Goal: Communication & Community: Participate in discussion

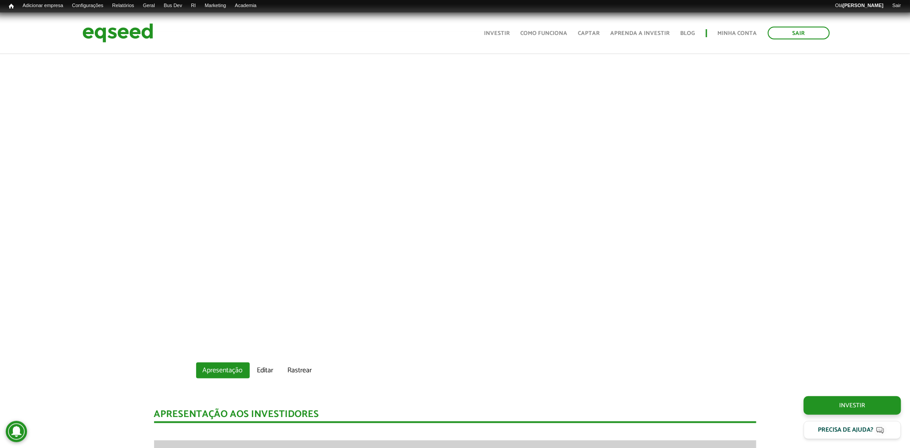
scroll to position [344, 0]
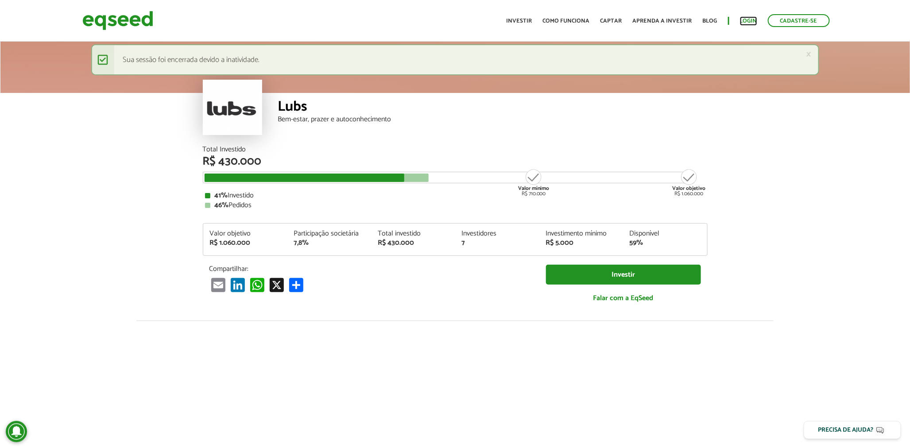
click at [753, 18] on link "Login" at bounding box center [748, 21] width 17 height 6
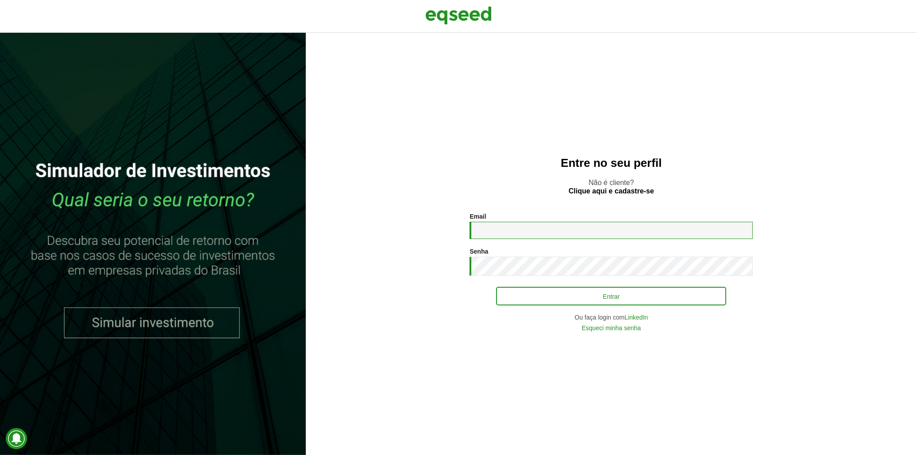
type input "**********"
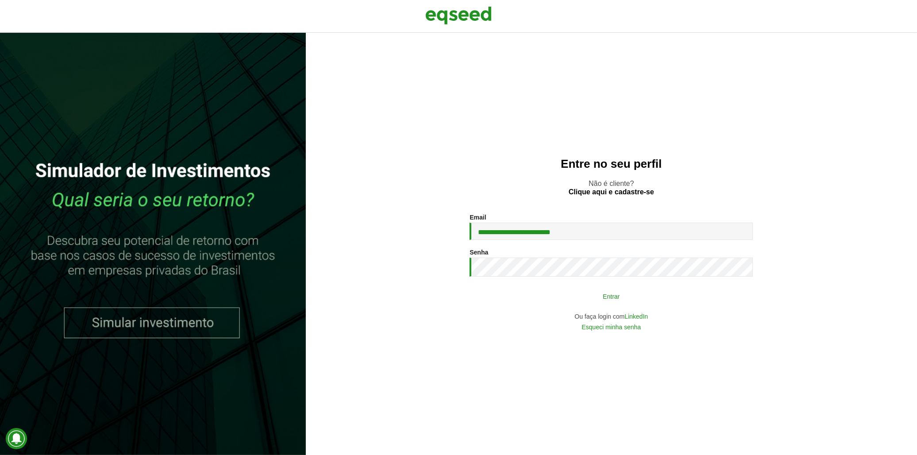
click at [591, 292] on button "Entrar" at bounding box center [611, 296] width 230 height 17
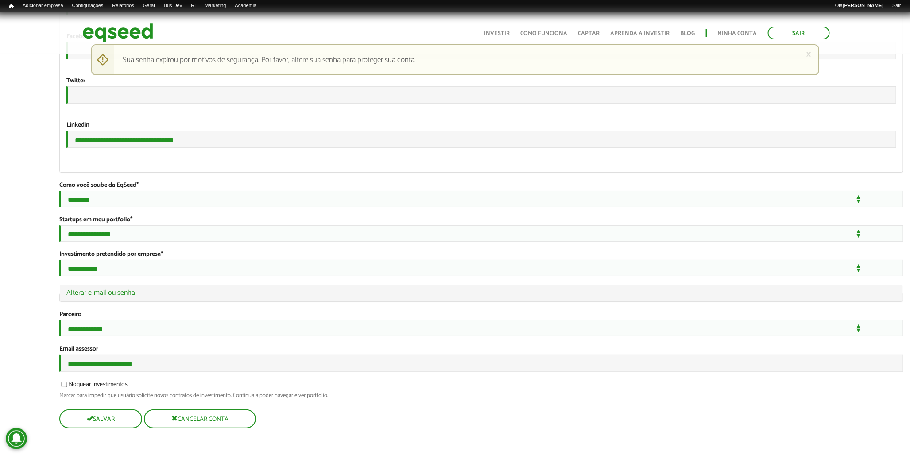
scroll to position [1653, 0]
click at [123, 285] on legend "Ocultar Alterar e-mail ou senha" at bounding box center [481, 293] width 843 height 16
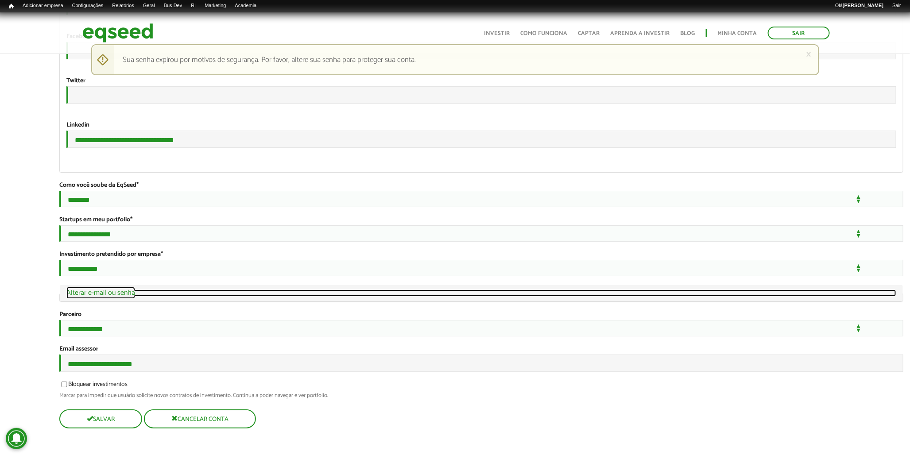
click at [124, 290] on link "Ocultar Alterar e-mail ou senha" at bounding box center [481, 293] width 830 height 7
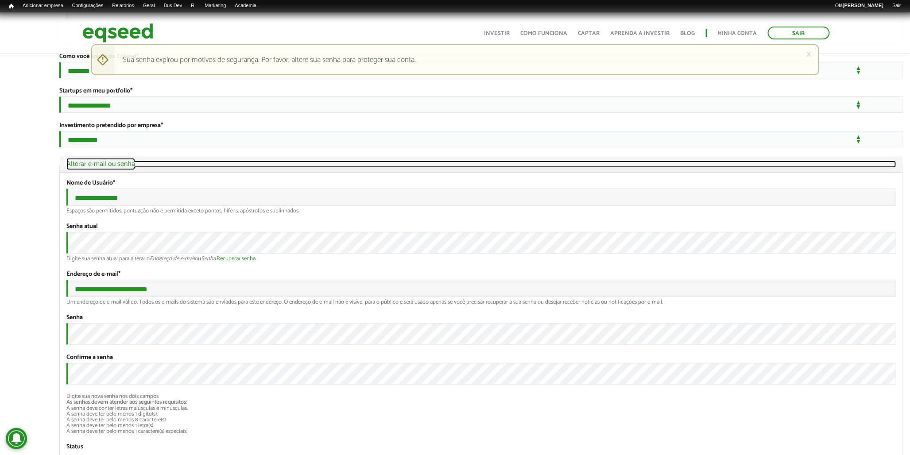
scroll to position [1847, 0]
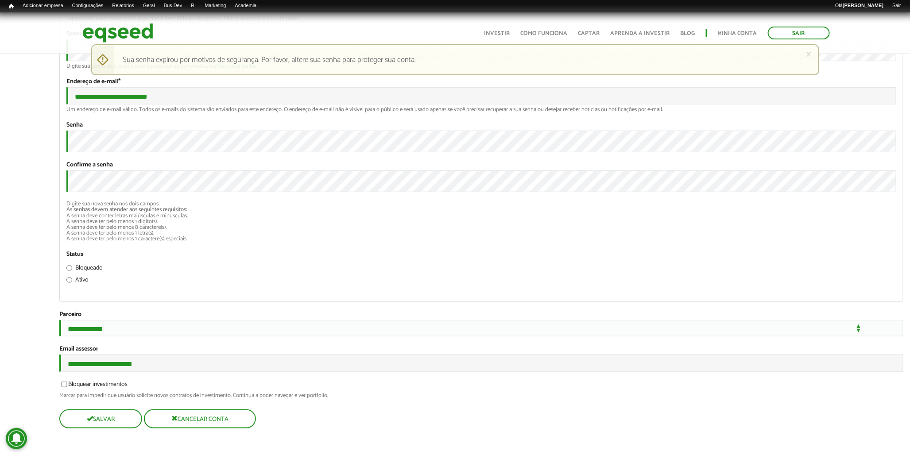
click at [865, 242] on div "Senha Confirme a senha Digite sua nova senha nos dois campos As senhas devem at…" at bounding box center [481, 181] width 830 height 120
click at [131, 422] on button "Salvar" at bounding box center [99, 418] width 81 height 17
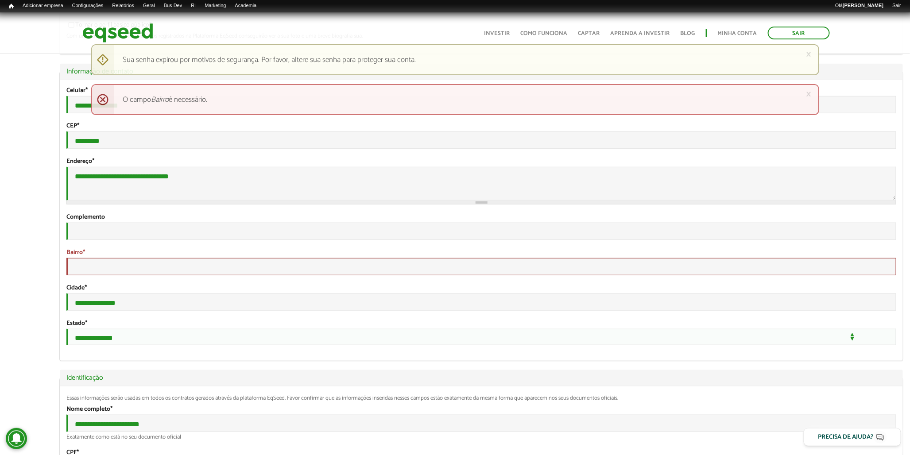
scroll to position [246, 0]
click at [135, 274] on input "Bairro *" at bounding box center [481, 265] width 830 height 17
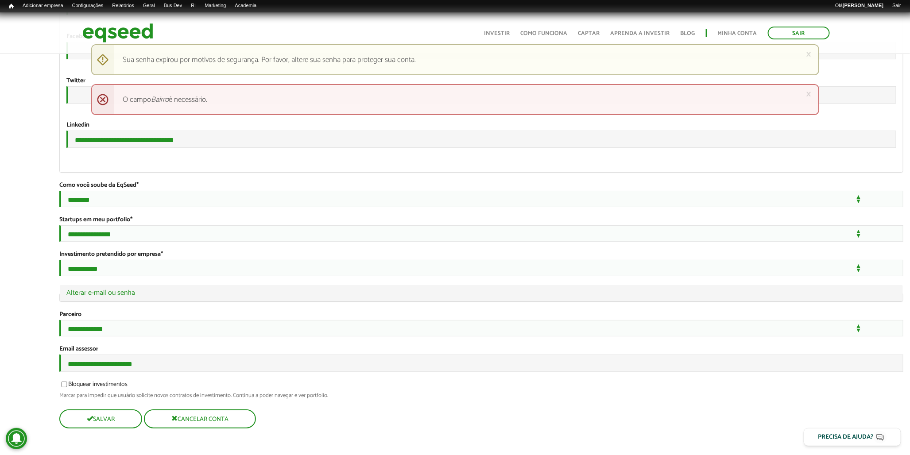
scroll to position [1653, 0]
type input "*******"
click at [83, 414] on button "Salvar" at bounding box center [99, 418] width 81 height 17
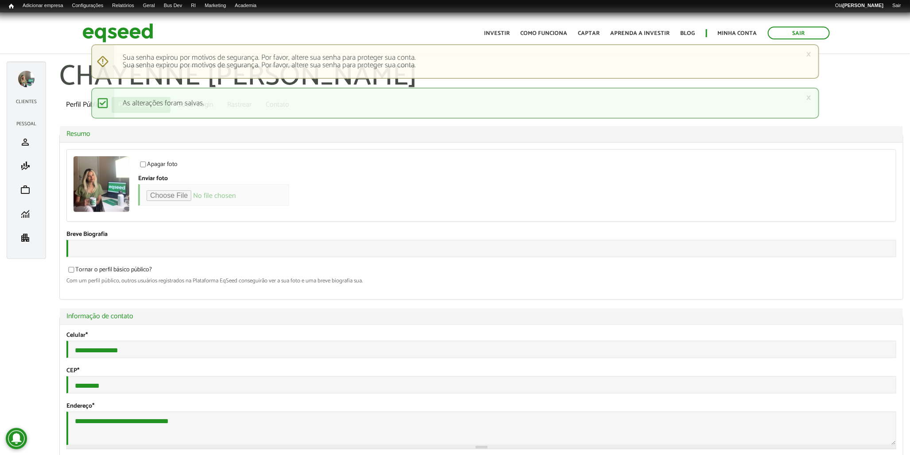
click at [25, 77] on div at bounding box center [26, 79] width 16 height 16
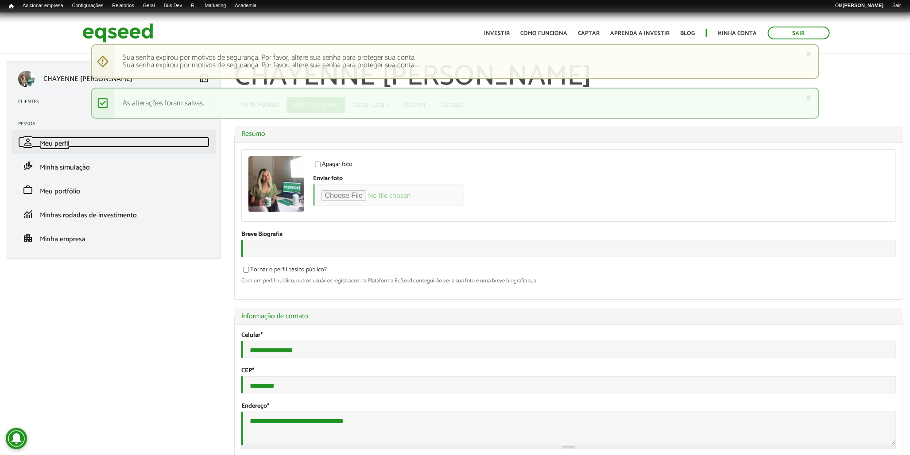
click at [42, 148] on span "Meu perfil" at bounding box center [55, 144] width 30 height 12
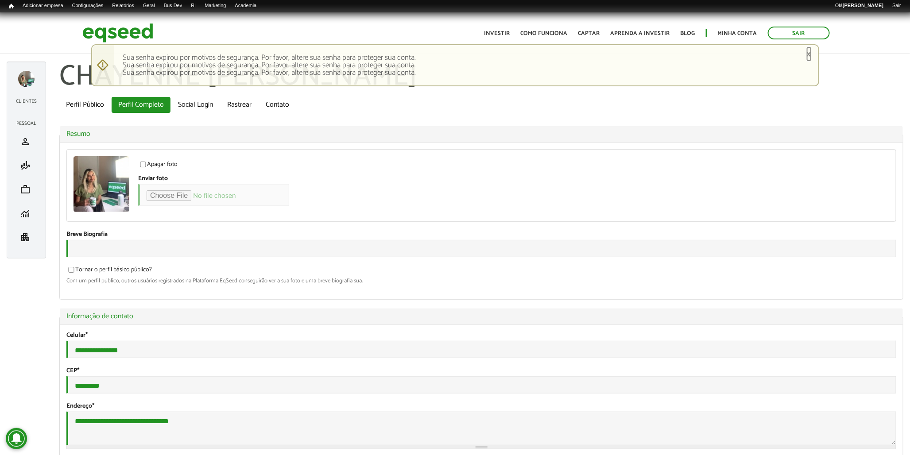
click at [808, 52] on link "×" at bounding box center [808, 54] width 5 height 9
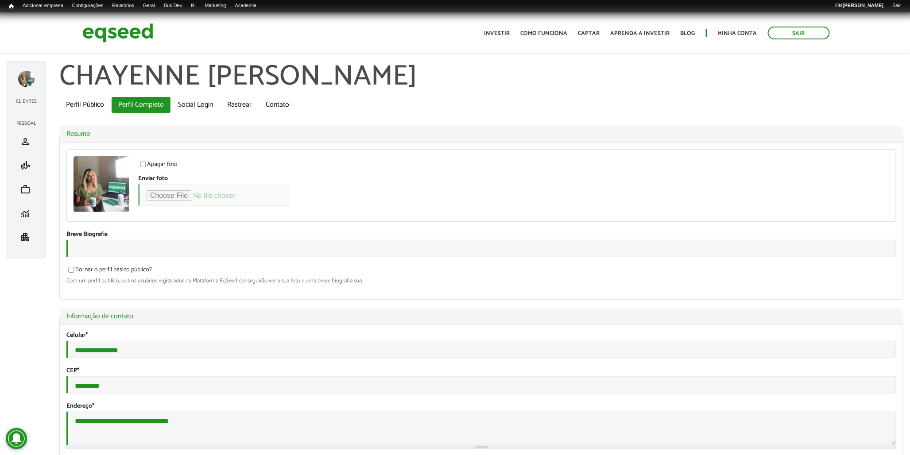
click at [817, 127] on legend "Ocultar Resumo" at bounding box center [481, 134] width 843 height 16
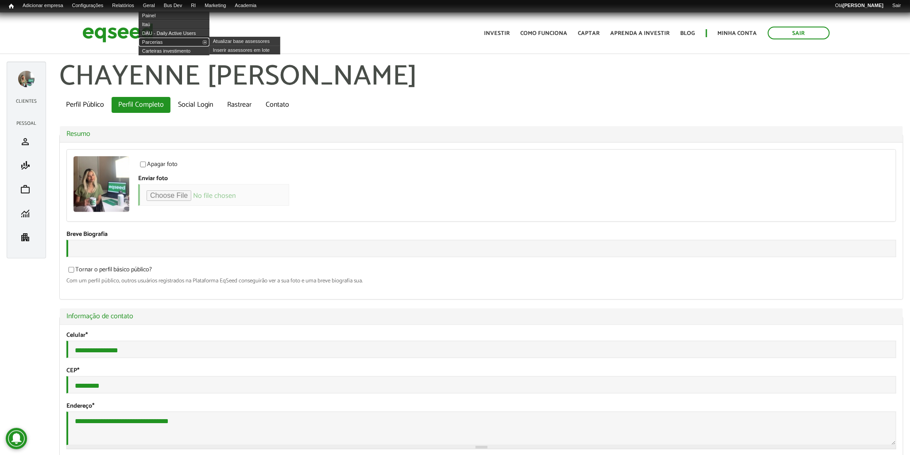
click at [171, 40] on link "Parcerias" at bounding box center [174, 42] width 71 height 9
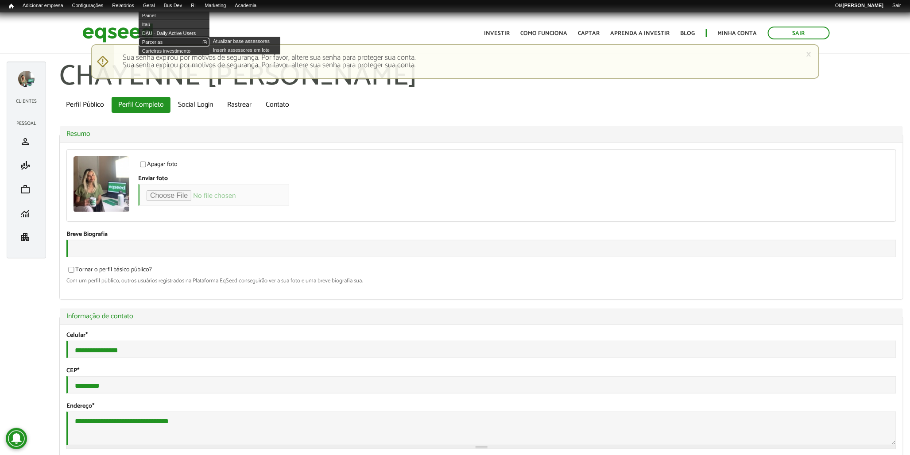
click at [178, 39] on link "Parcerias" at bounding box center [174, 42] width 71 height 9
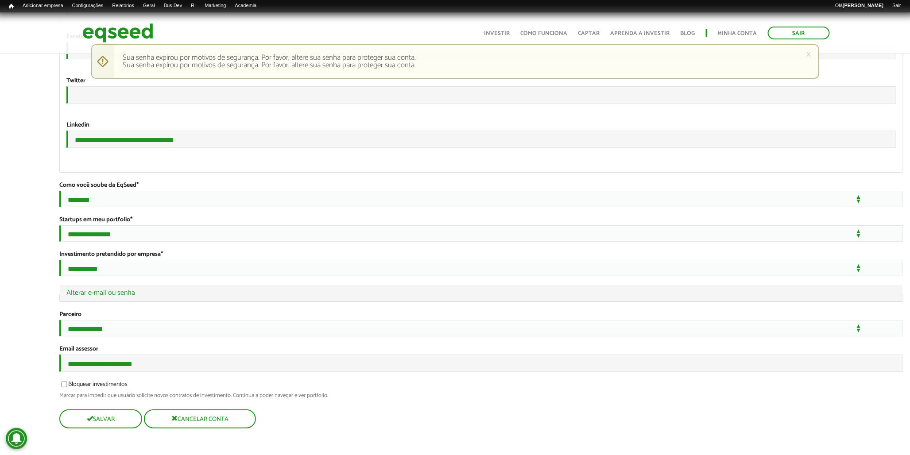
scroll to position [1653, 0]
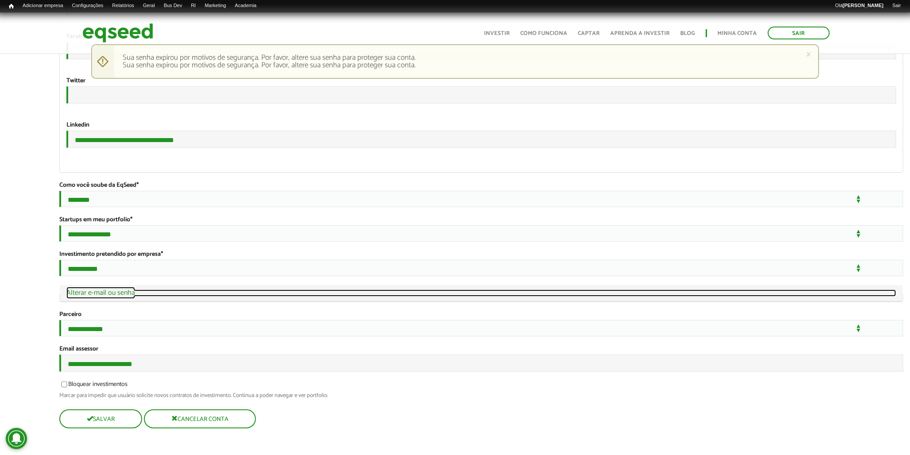
click at [99, 290] on link "Ocultar Alterar e-mail ou senha" at bounding box center [481, 293] width 830 height 7
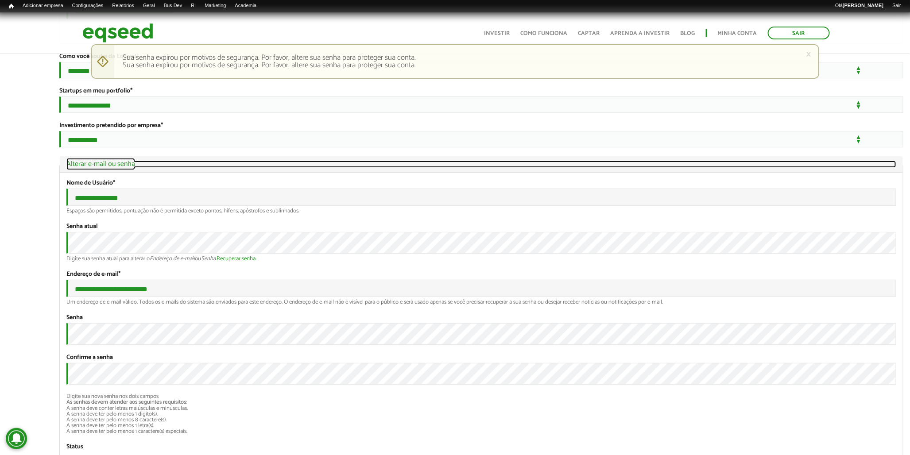
scroll to position [1847, 0]
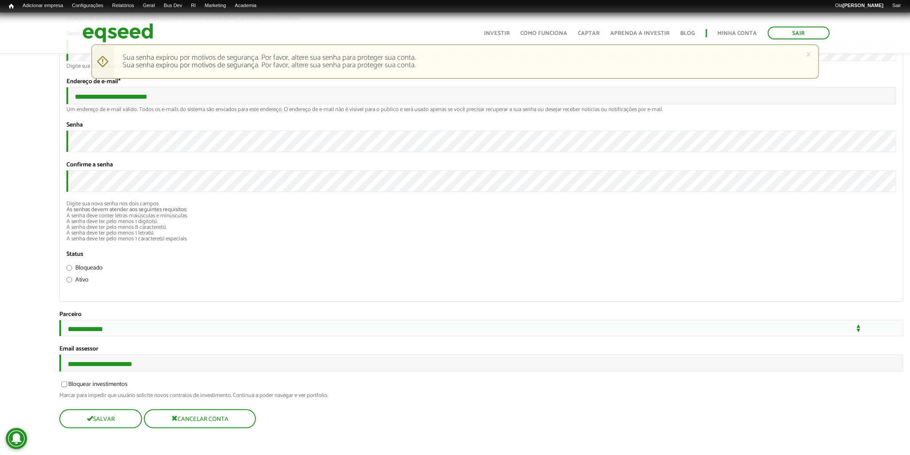
click at [131, 69] on div "Digite sua senha atual para alterar o Endereço de e-mail ou Senha . Recuperar s…" at bounding box center [481, 66] width 830 height 6
click at [128, 415] on button "Salvar" at bounding box center [99, 418] width 81 height 17
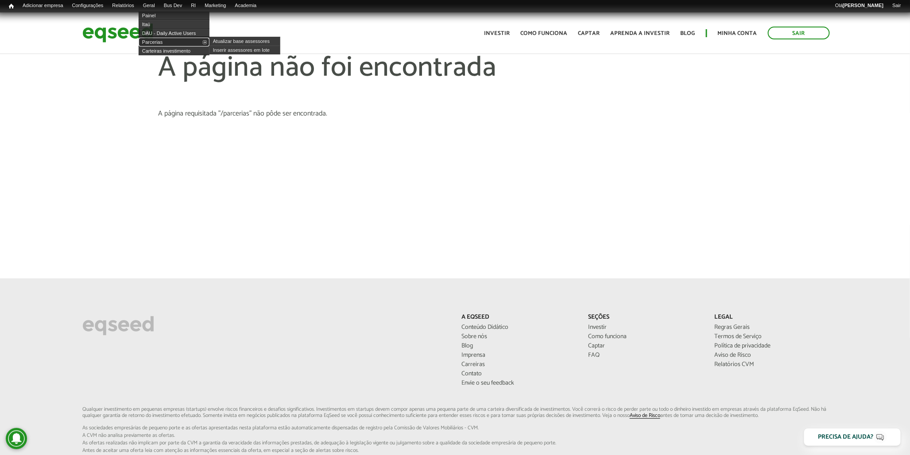
click at [162, 40] on link "Parcerias" at bounding box center [174, 42] width 71 height 9
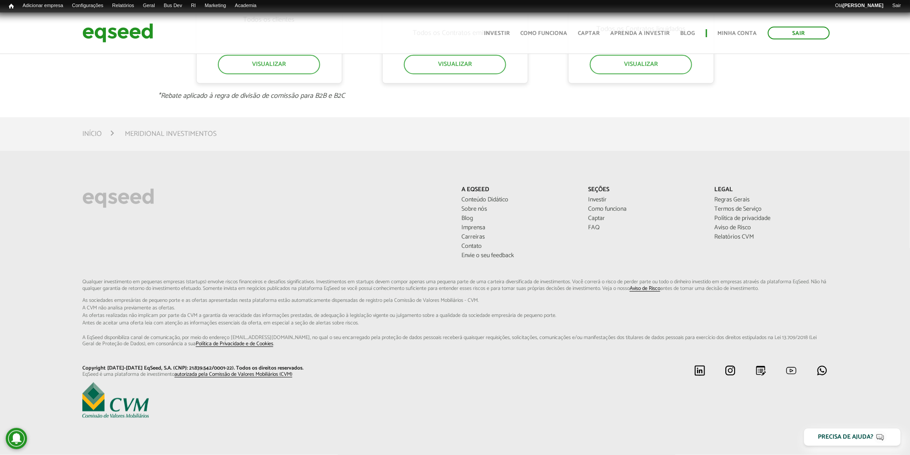
scroll to position [639, 0]
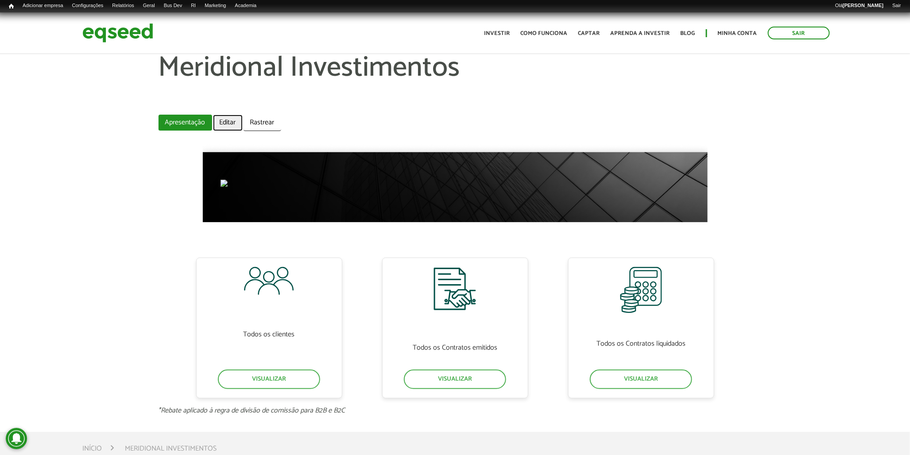
click at [215, 125] on link "Editar" at bounding box center [228, 123] width 30 height 16
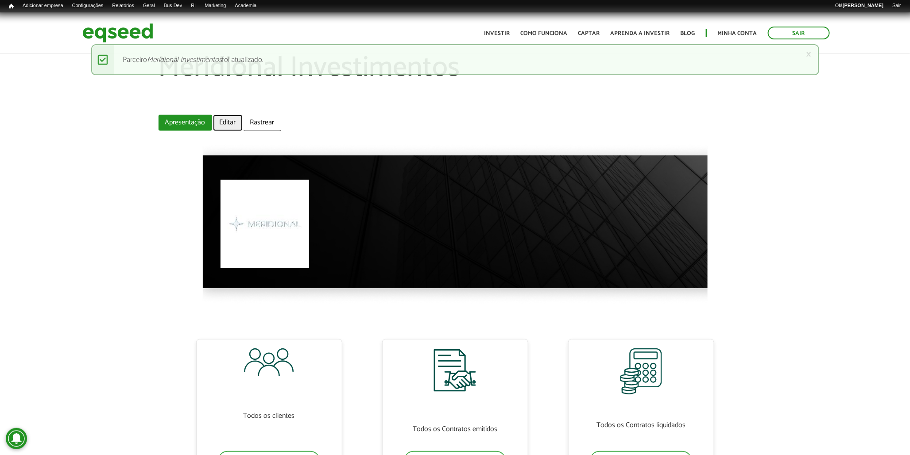
click at [222, 116] on link "Editar" at bounding box center [228, 123] width 30 height 16
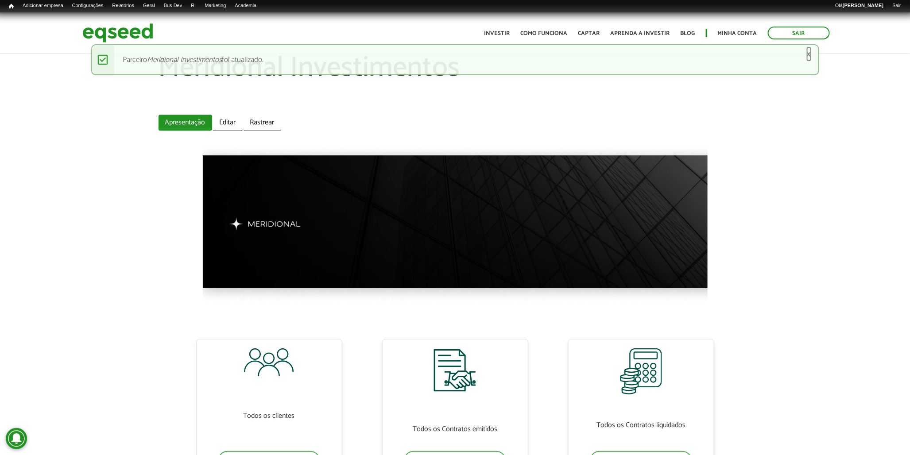
click at [808, 57] on link "×" at bounding box center [808, 54] width 5 height 9
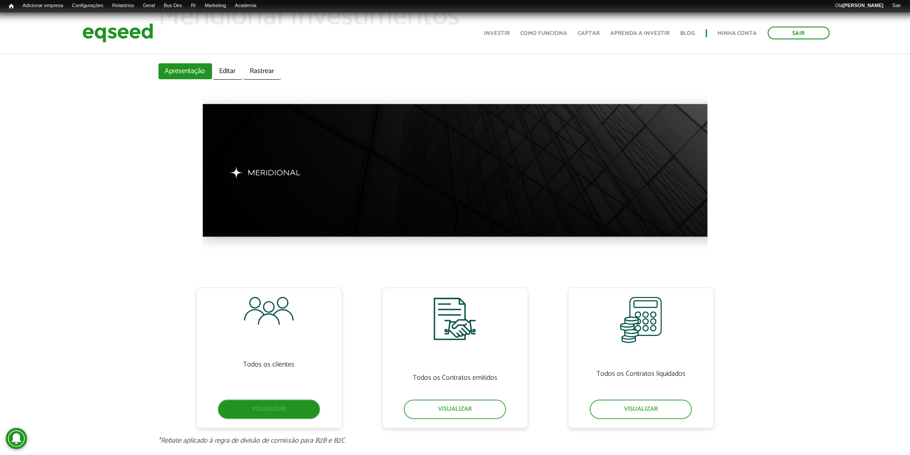
scroll to position [98, 0]
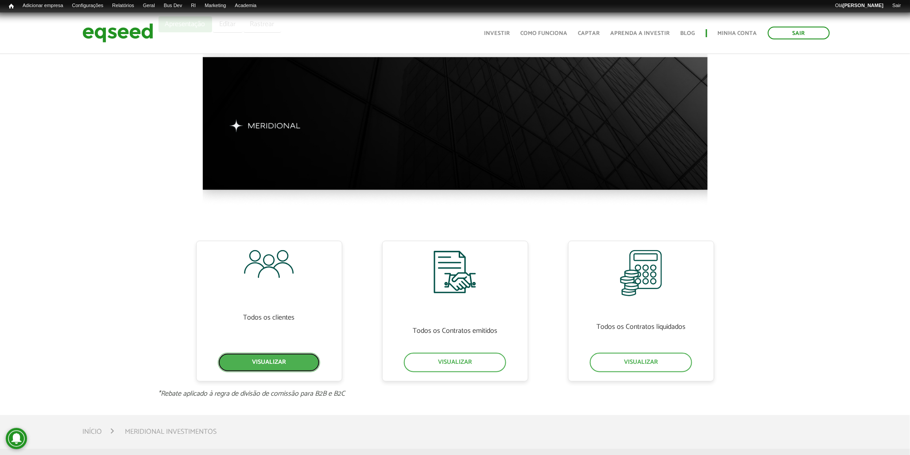
click at [285, 365] on link "Visualizar" at bounding box center [269, 362] width 102 height 19
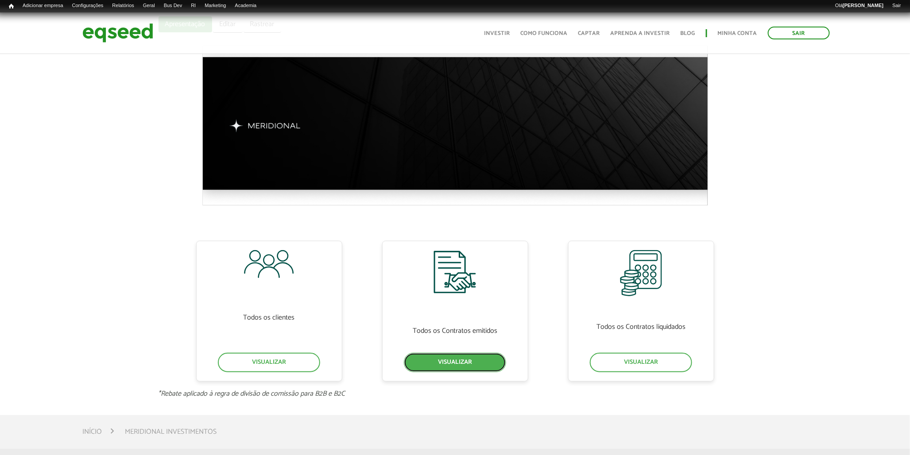
click at [452, 368] on link "Visualizar" at bounding box center [455, 362] width 102 height 19
click at [648, 350] on div "Todos os Contratos liquidados Visualizar" at bounding box center [641, 311] width 146 height 141
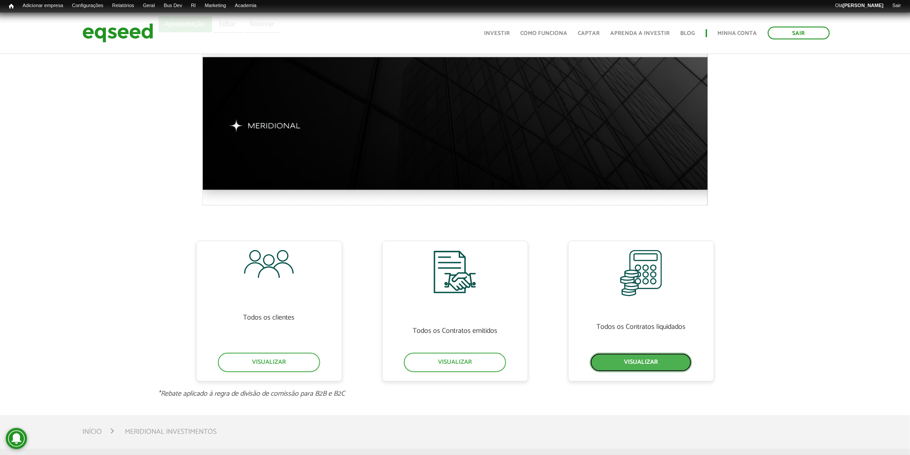
click at [647, 355] on link "Visualizar" at bounding box center [641, 362] width 102 height 19
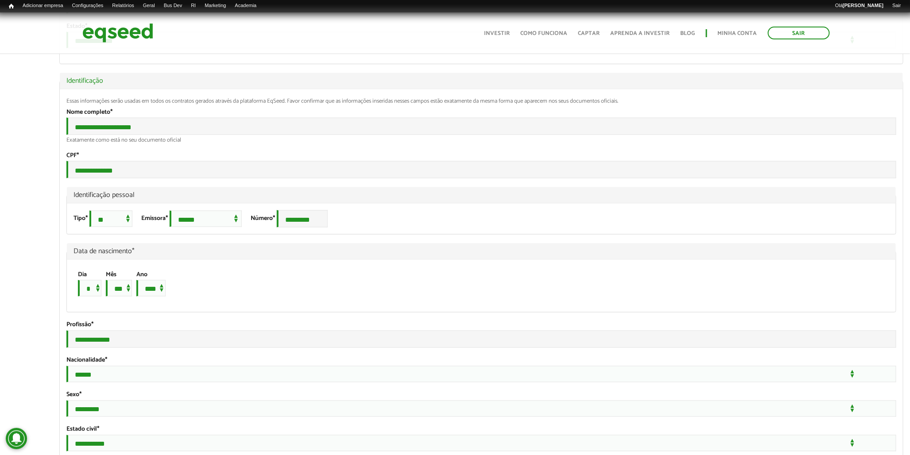
scroll to position [541, 0]
click at [130, 179] on input "**********" at bounding box center [481, 170] width 830 height 17
click at [160, 349] on input "**********" at bounding box center [481, 340] width 830 height 17
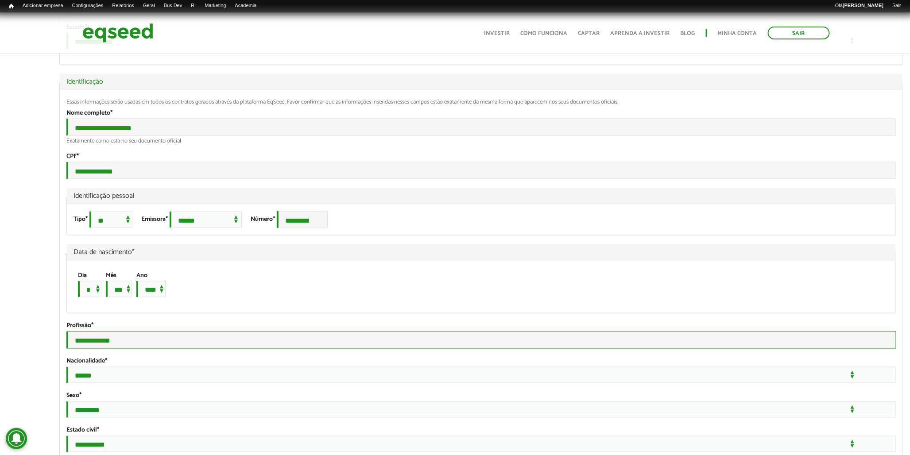
click at [160, 349] on input "**********" at bounding box center [481, 340] width 830 height 17
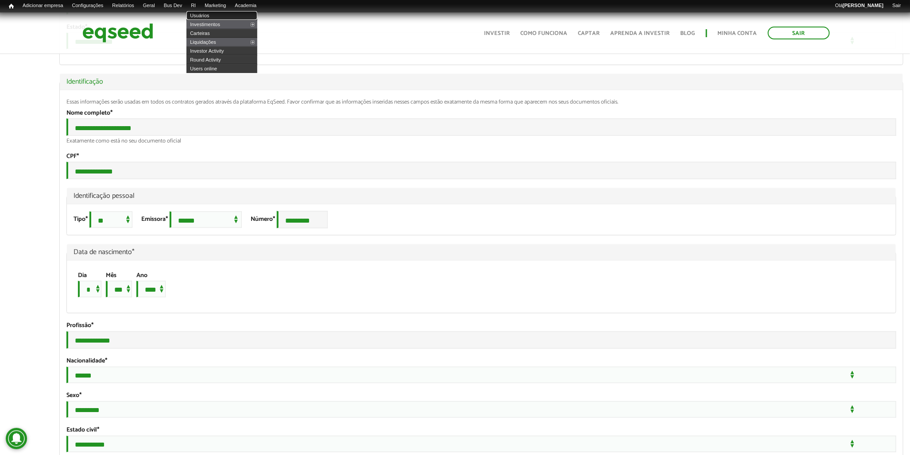
click at [214, 12] on link "Usuários" at bounding box center [221, 15] width 71 height 9
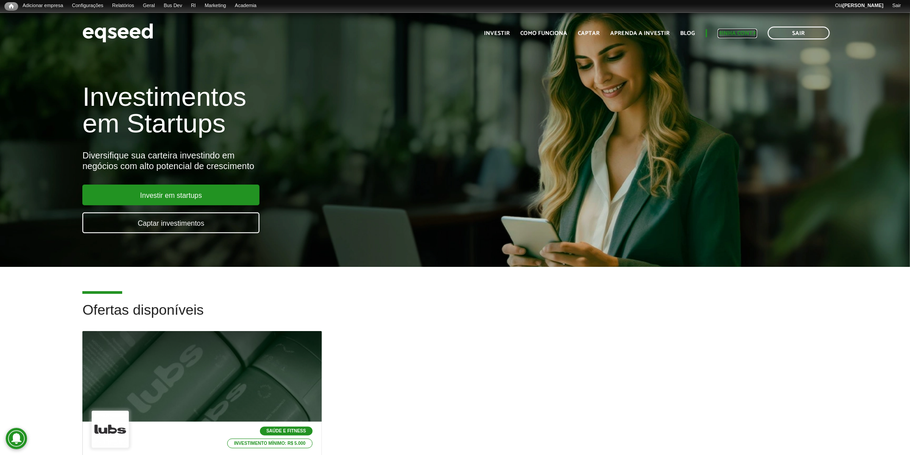
click at [722, 35] on link "Minha conta" at bounding box center [737, 34] width 39 height 6
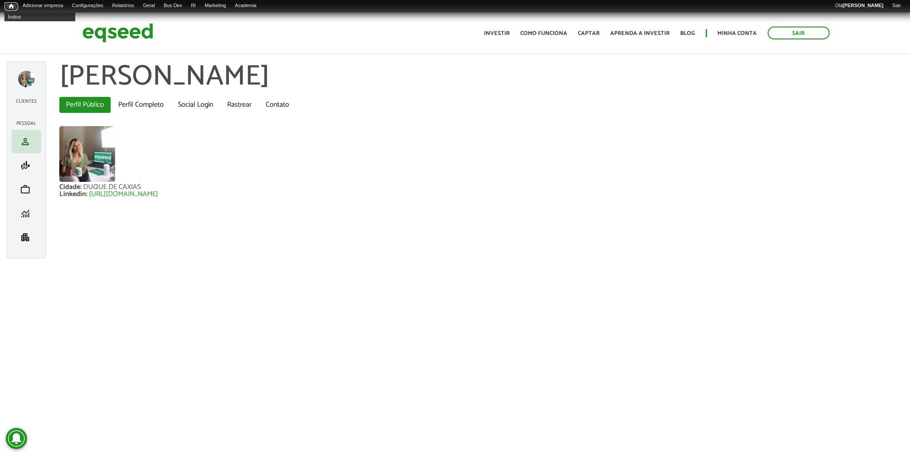
click at [14, 2] on link "Início" at bounding box center [11, 6] width 14 height 8
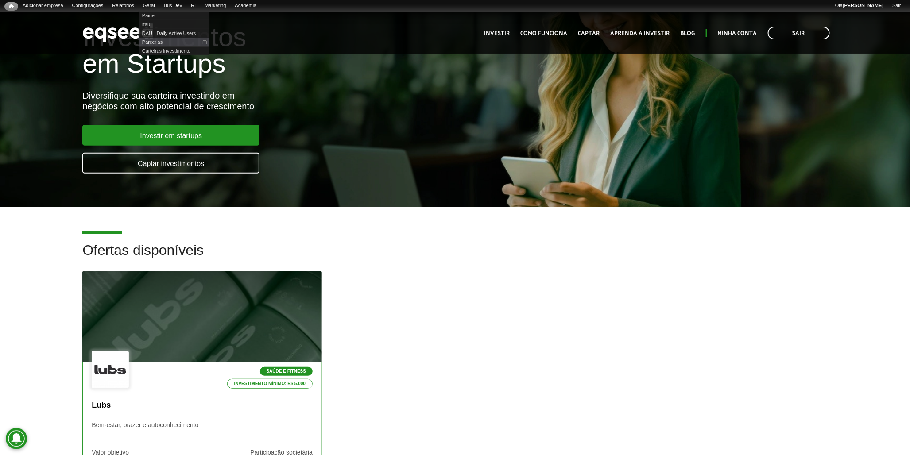
scroll to position [98, 0]
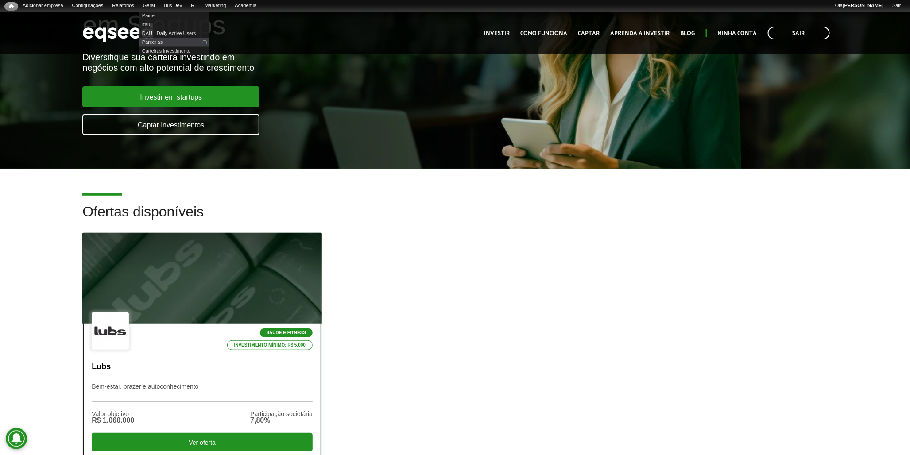
click at [174, 332] on div "Saúde e Fitness Investimento mínimo: R$ 5.000" at bounding box center [202, 332] width 221 height 39
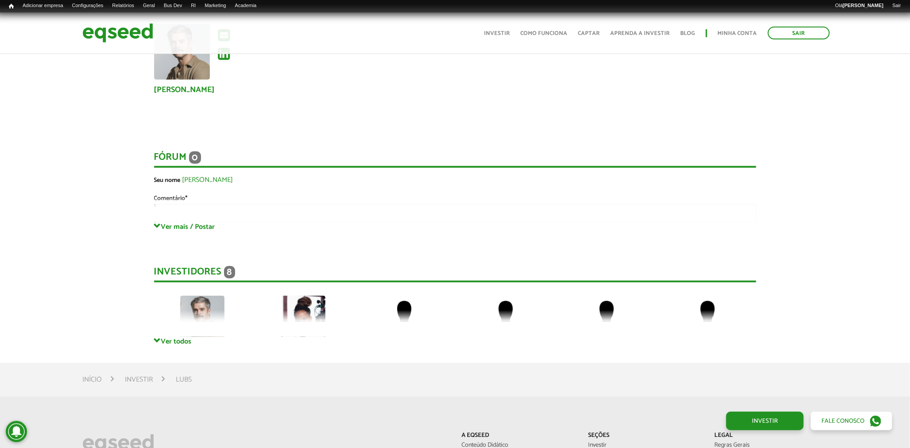
scroll to position [1869, 0]
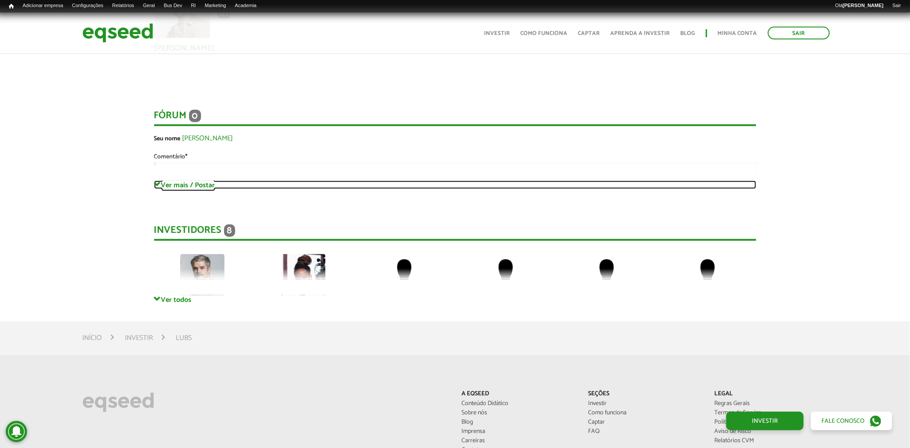
click at [169, 184] on link "Ver mais / Postar" at bounding box center [455, 185] width 602 height 8
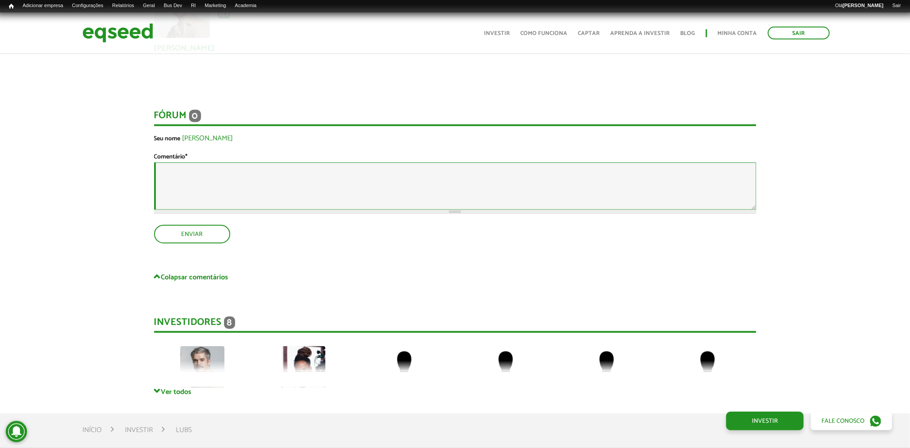
click at [216, 197] on textarea "Comentário *" at bounding box center [455, 185] width 602 height 47
click at [185, 15] on link "Rodadas" at bounding box center [194, 15] width 71 height 9
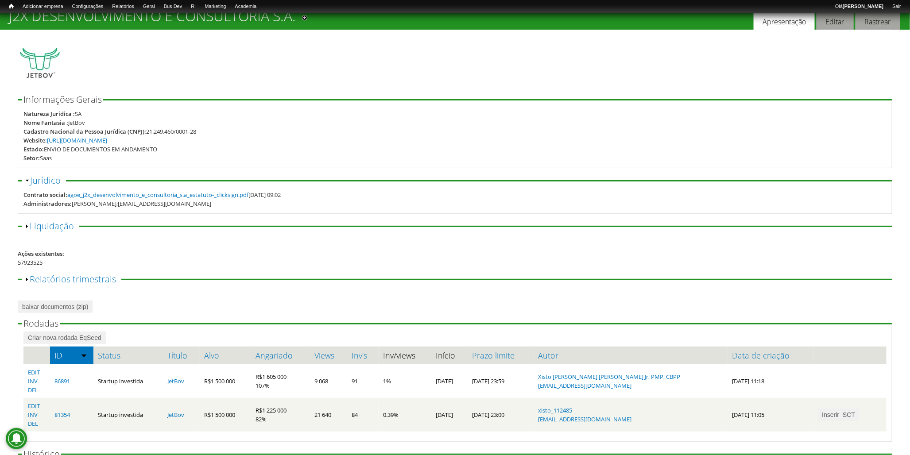
scroll to position [49, 0]
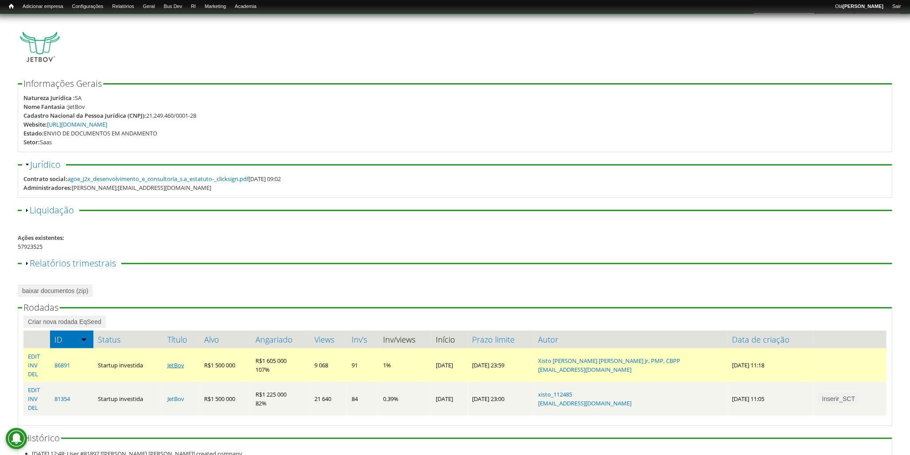
click at [182, 366] on link "JetBov" at bounding box center [175, 365] width 17 height 8
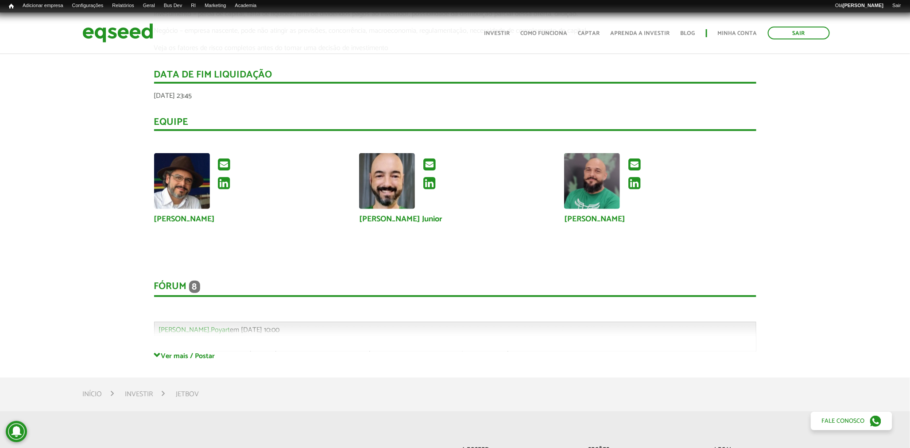
scroll to position [1743, 0]
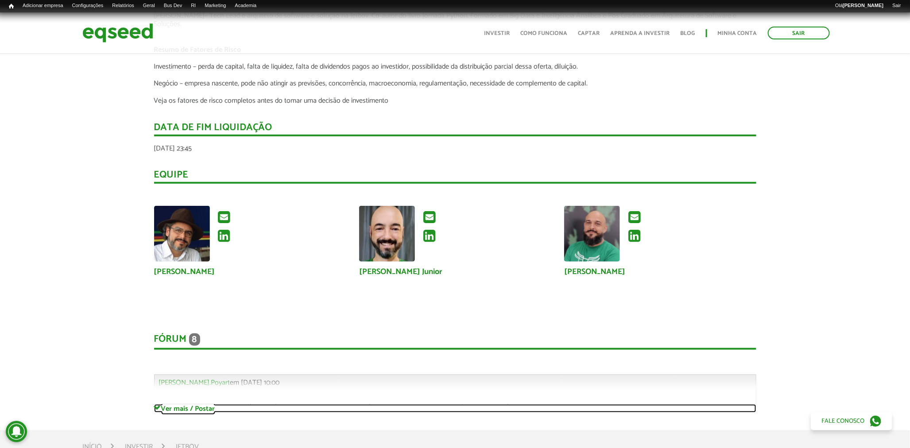
click at [193, 405] on link "Ver mais / Postar" at bounding box center [455, 408] width 602 height 8
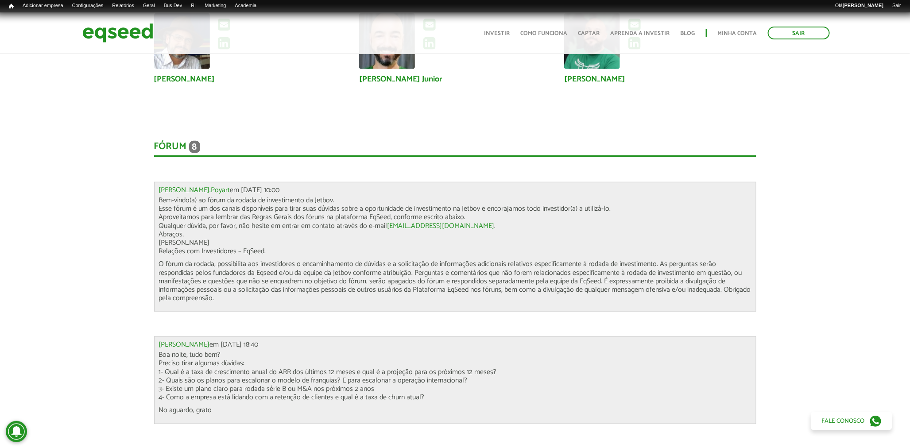
scroll to position [1940, 0]
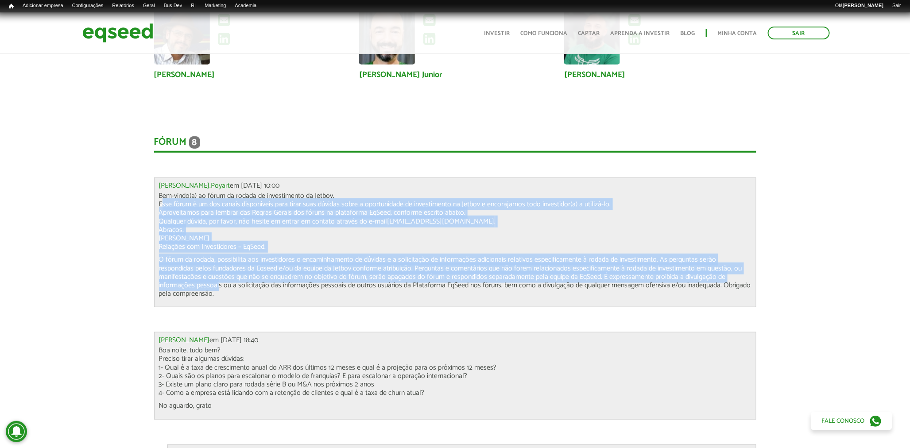
drag, startPoint x: 218, startPoint y: 288, endPoint x: 160, endPoint y: 200, distance: 105.1
click at [160, 200] on div "Bem-vindo(a) ao fórum da rodada de investimento da Jetbov. Esse fórum é um dos …" at bounding box center [455, 245] width 592 height 106
drag, startPoint x: 160, startPoint y: 200, endPoint x: 206, endPoint y: 266, distance: 80.4
click at [206, 266] on p "O fórum da rodada, possibilita aos investidores o encaminhamento de dúvidas e a…" at bounding box center [455, 276] width 592 height 42
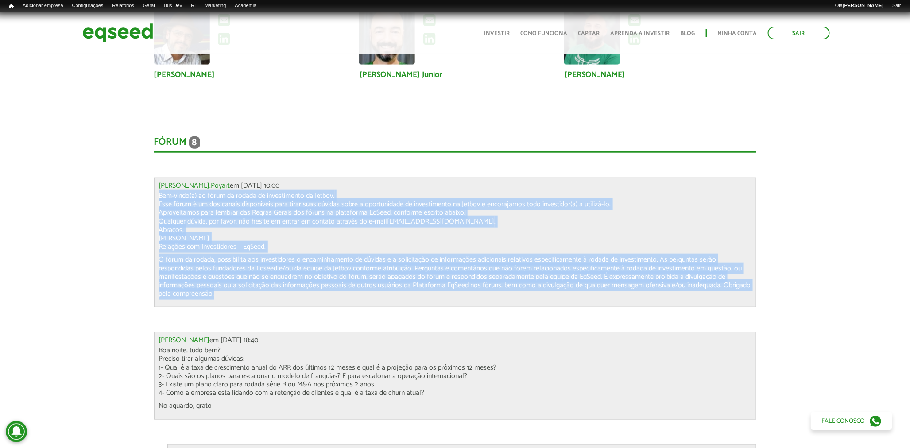
drag, startPoint x: 216, startPoint y: 291, endPoint x: 150, endPoint y: 197, distance: 115.1
click at [150, 197] on div "Novidades Análise da Oferta 1 Lançamento ao vivo | JetBov [GEOGRAPHIC_DATA] Jet…" at bounding box center [454, 137] width 615 height 2715
drag, startPoint x: 150, startPoint y: 197, endPoint x: 194, endPoint y: 185, distance: 45.9
click at [194, 185] on link "Gabriel.Poyart" at bounding box center [194, 185] width 71 height 7
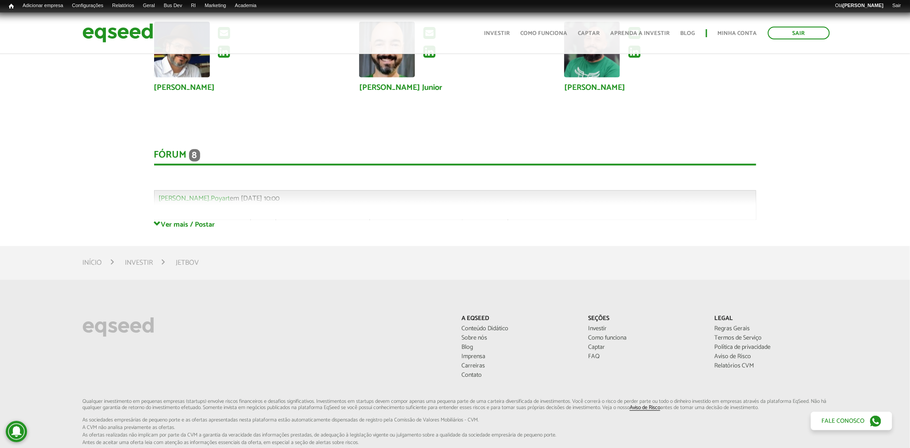
click at [188, 200] on div "Fórum 8 Comentários Gabriel.Poyart em 19/08/2025 - 10:00 Bem-vindo(a) ao fórum …" at bounding box center [455, 175] width 602 height 89
click at [196, 193] on div "Fórum 8 Comentários Gabriel.Poyart em 19/08/2025 - 10:00 Bem-vindo(a) ao fórum …" at bounding box center [455, 175] width 602 height 89
click at [253, 204] on div "Fórum 8 Comentários Gabriel.Poyart em 19/08/2025 - 10:00 Bem-vindo(a) ao fórum …" at bounding box center [455, 175] width 602 height 89
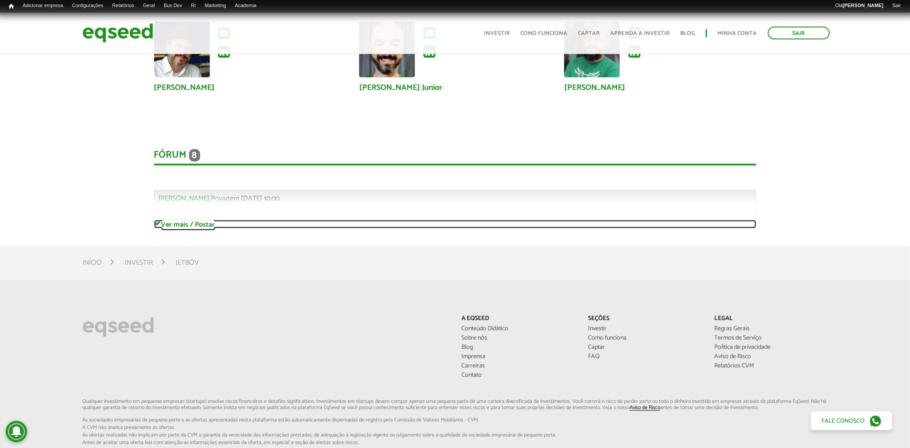
click at [205, 224] on link "Ver mais / Postar" at bounding box center [455, 224] width 602 height 8
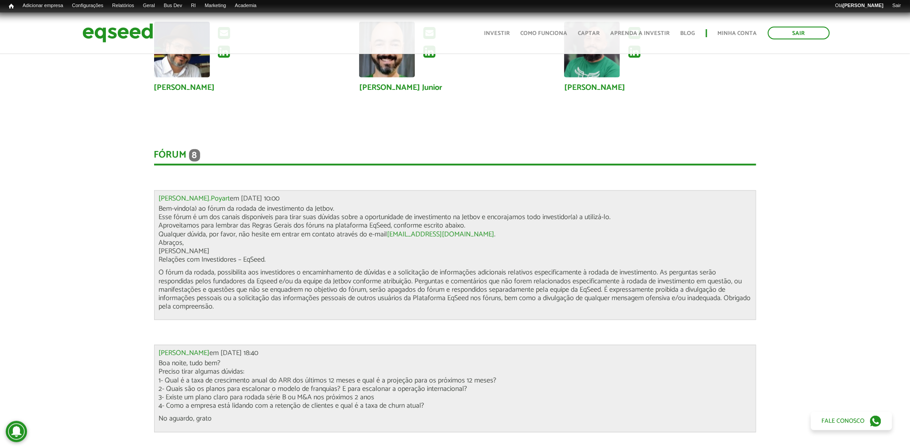
scroll to position [1940, 0]
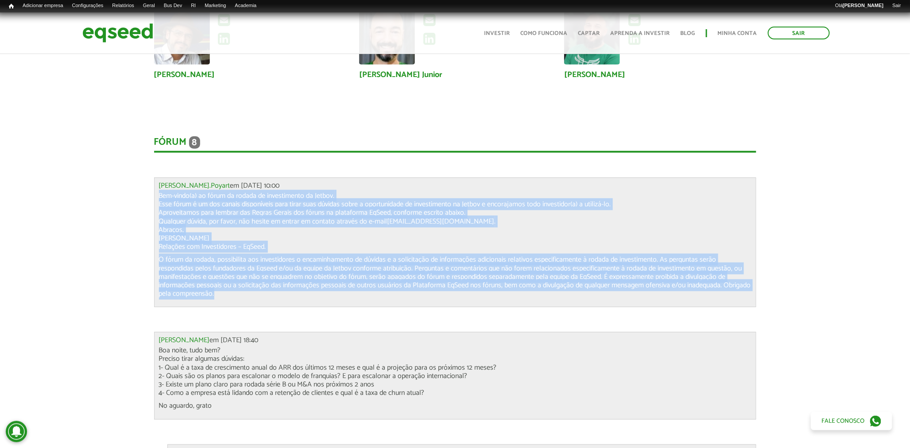
drag, startPoint x: 230, startPoint y: 294, endPoint x: 133, endPoint y: 195, distance: 138.7
click at [133, 195] on div "Novidades Análise da Oferta 1 Lançamento ao vivo | JetBov Resumo Jetbov - Plata…" at bounding box center [454, 137] width 923 height 2715
copy div "Bem-vindo(a) ao fórum da rodada de investimento da Jetbov. Esse fórum é um dos …"
click at [186, 182] on link "Gabriel.Poyart" at bounding box center [194, 185] width 71 height 7
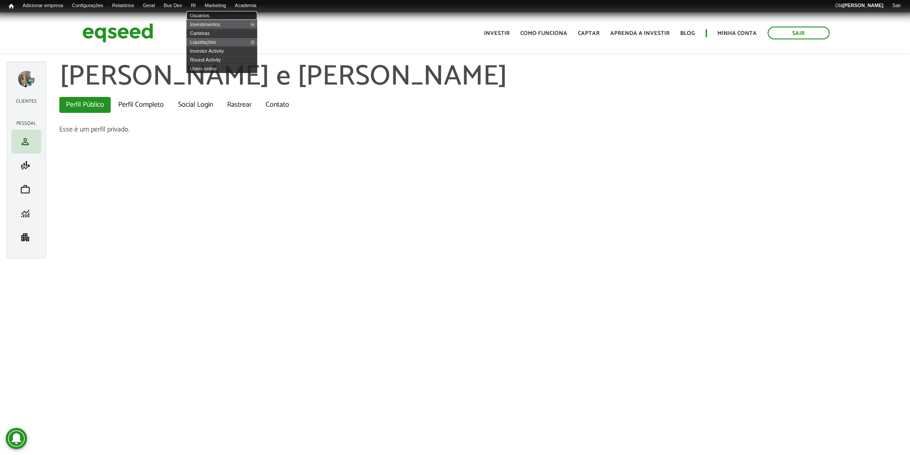
click at [209, 14] on link "Usuários" at bounding box center [221, 15] width 71 height 9
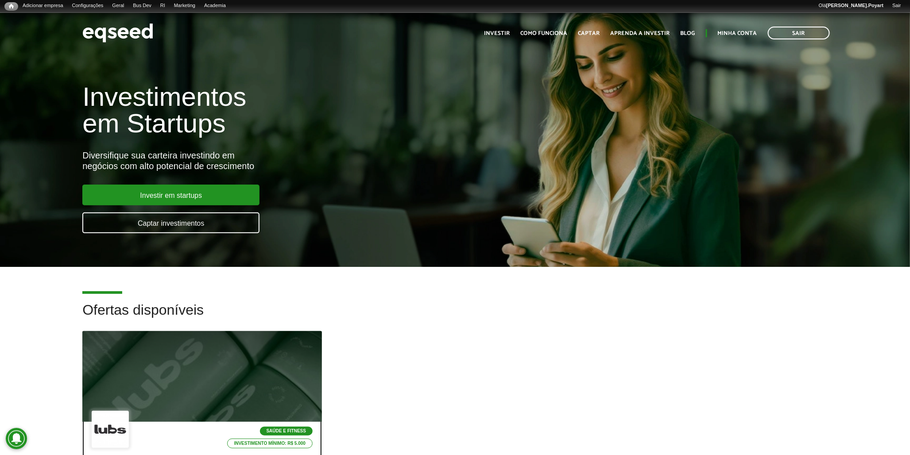
click at [184, 379] on div at bounding box center [201, 376] width 287 height 109
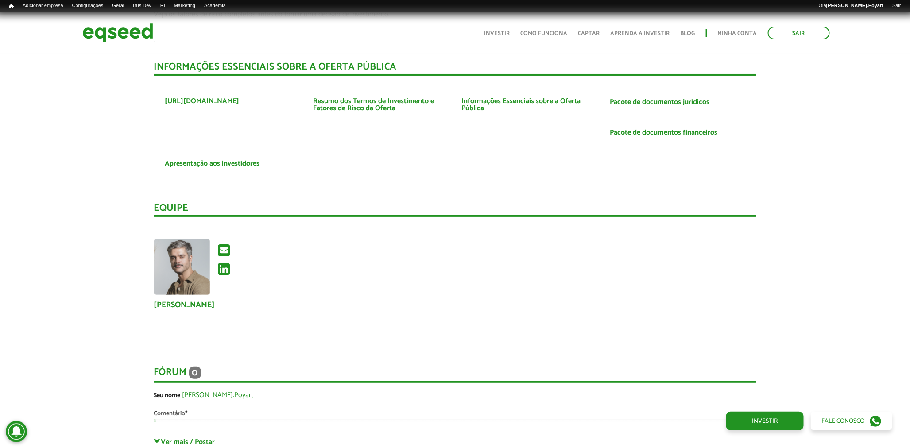
scroll to position [1672, 0]
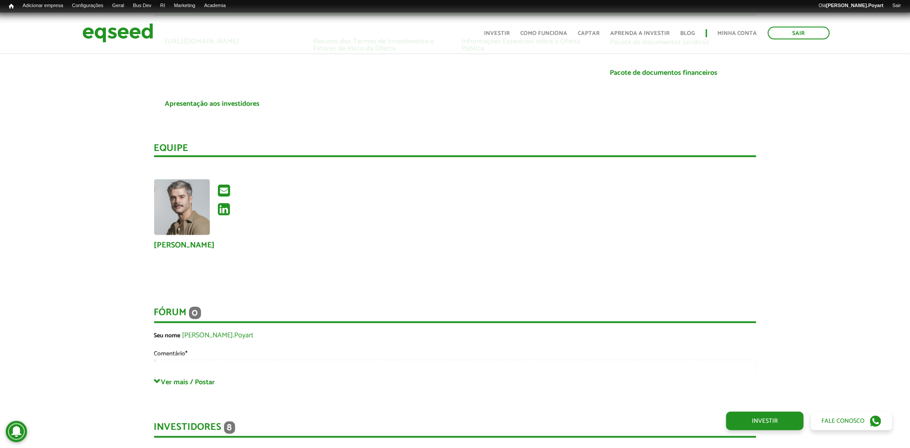
click at [165, 364] on div "**********" at bounding box center [455, 333] width 602 height 89
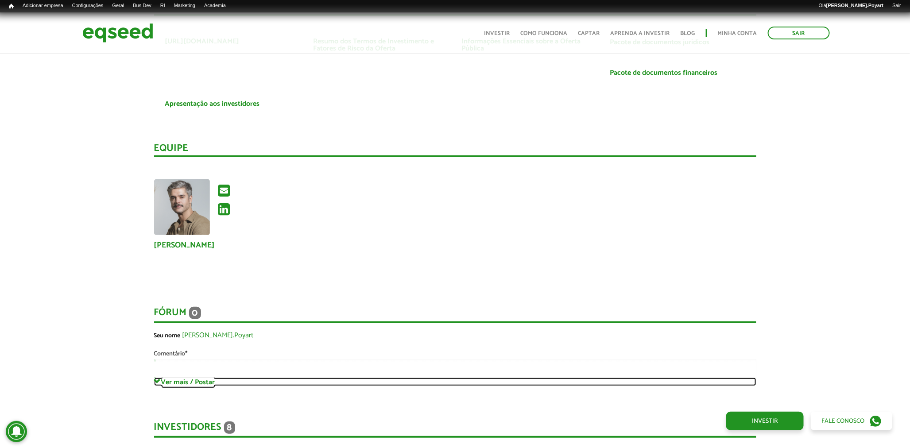
click at [156, 378] on span at bounding box center [157, 381] width 7 height 7
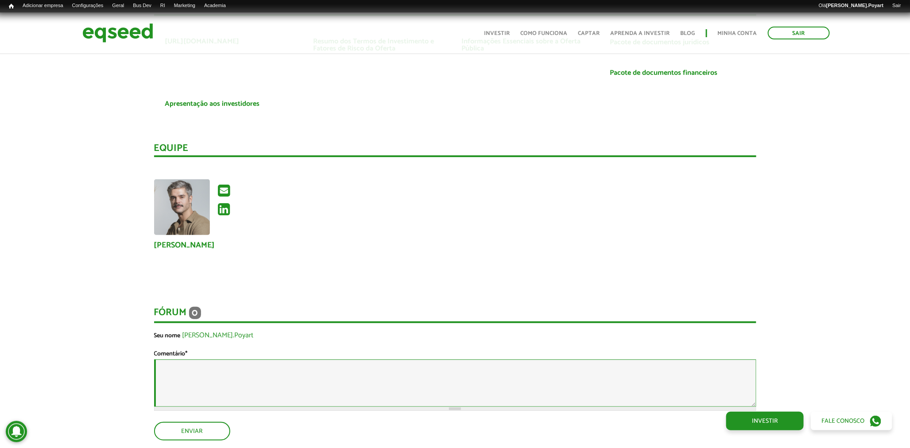
click at [160, 371] on textarea "Comentário *" at bounding box center [455, 382] width 602 height 47
paste textarea "**********"
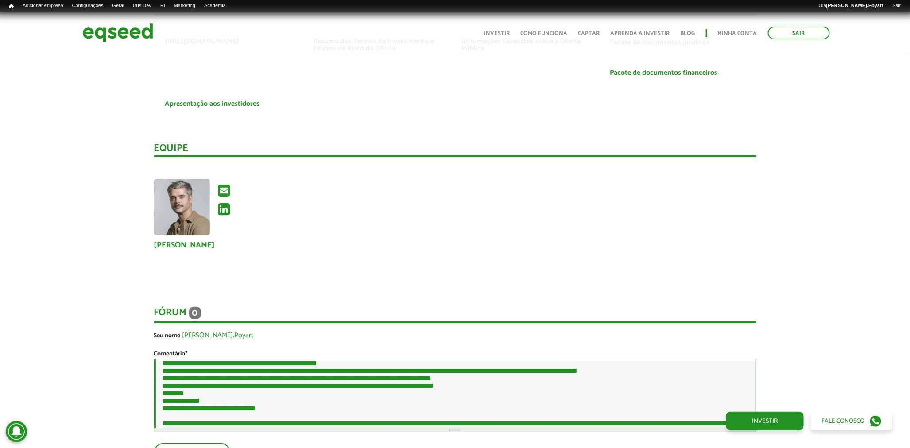
scroll to position [0, 0]
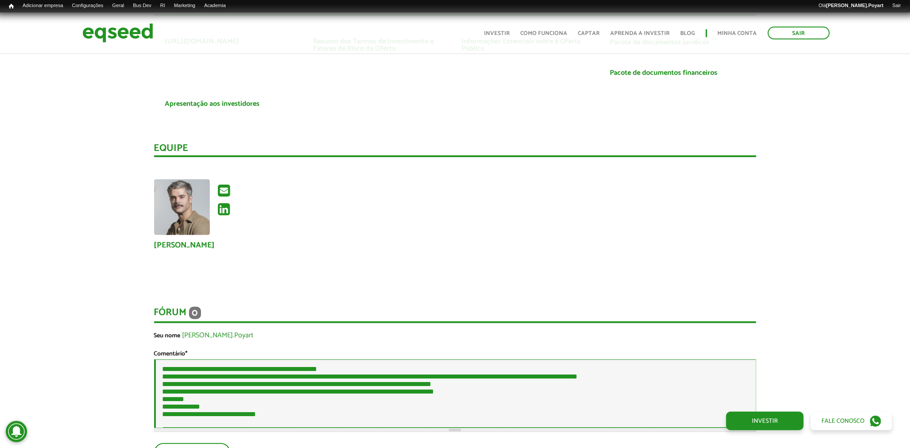
drag, startPoint x: 337, startPoint y: 368, endPoint x: 350, endPoint y: 401, distance: 34.6
click at [338, 370] on textarea "Comentário *" at bounding box center [455, 393] width 602 height 69
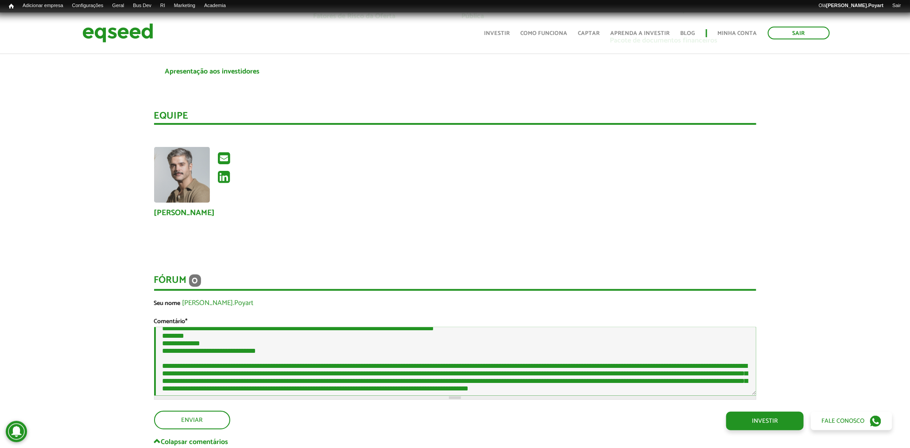
scroll to position [1721, 0]
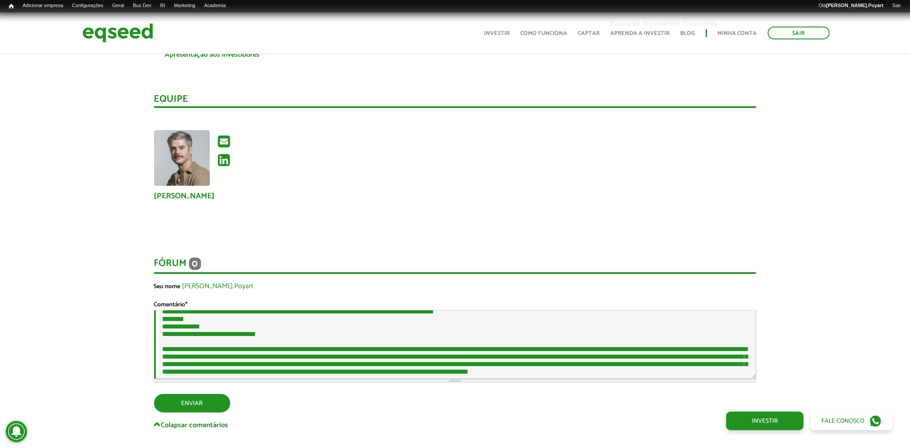
type textarea "**********"
click at [189, 398] on button "Enviar" at bounding box center [191, 402] width 74 height 17
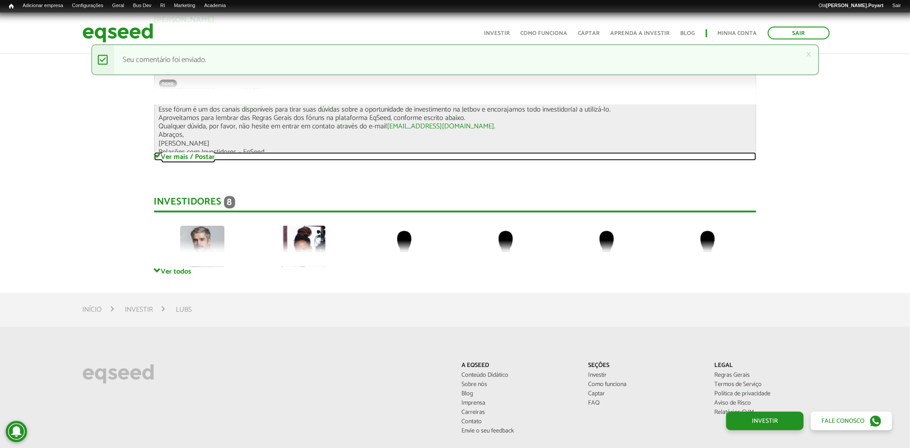
click at [194, 152] on link "Ver mais / Postar" at bounding box center [455, 156] width 602 height 8
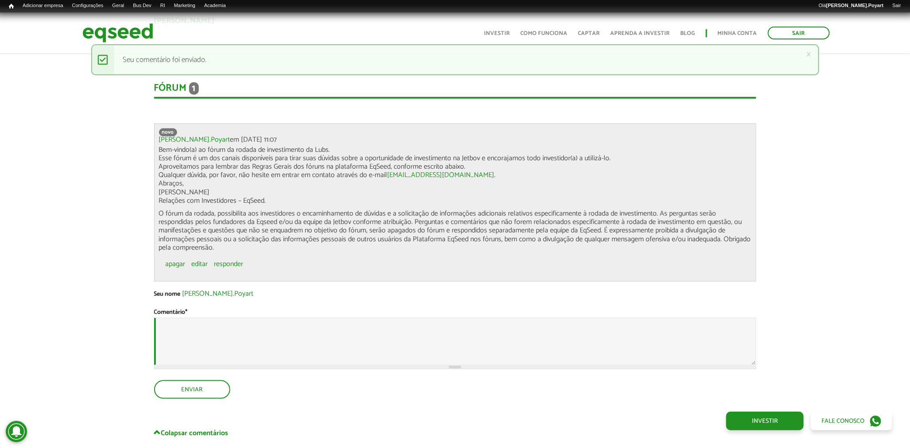
scroll to position [1847, 0]
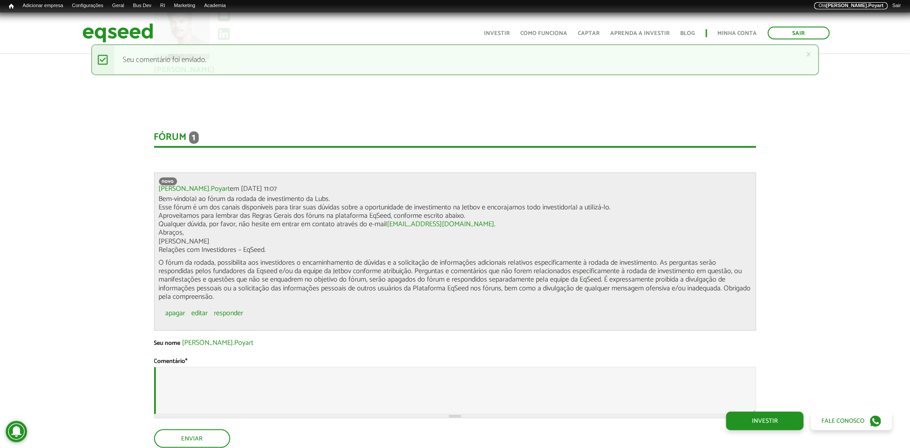
click at [848, 5] on strong "[PERSON_NAME].Poyart" at bounding box center [854, 5] width 57 height 5
click at [173, 136] on div "Fórum 1" at bounding box center [455, 139] width 602 height 16
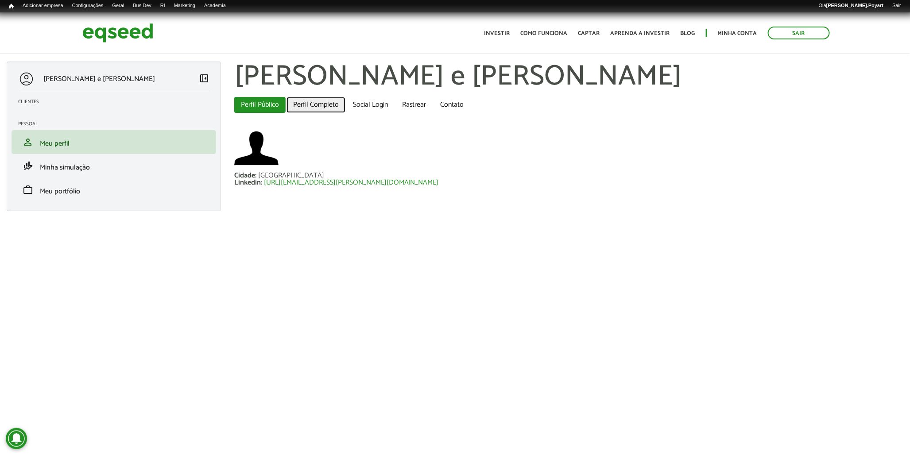
click at [320, 105] on link "Perfil Completo" at bounding box center [315, 105] width 59 height 16
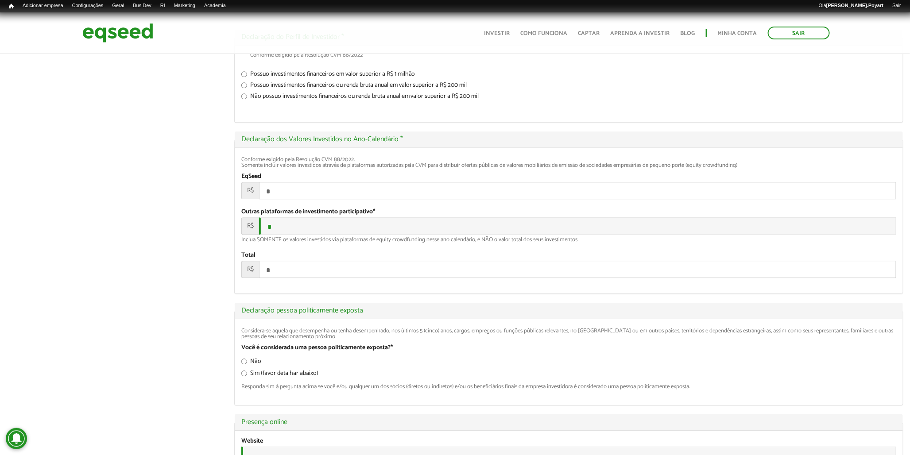
scroll to position [1180, 0]
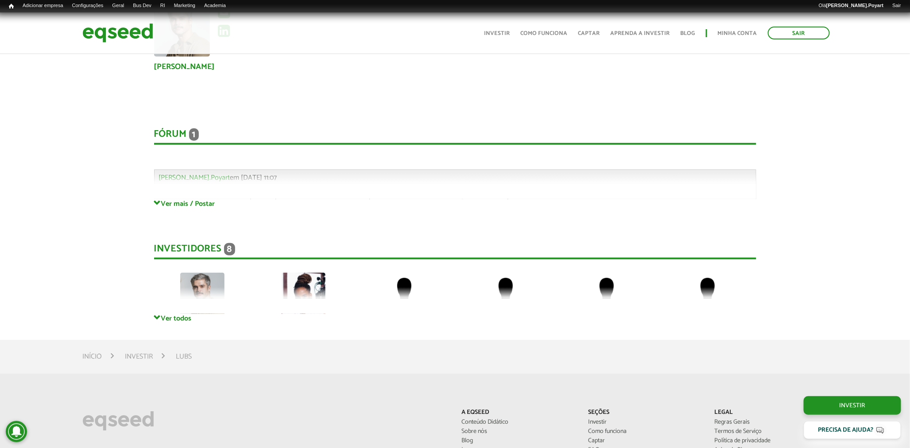
scroll to position [1846, 0]
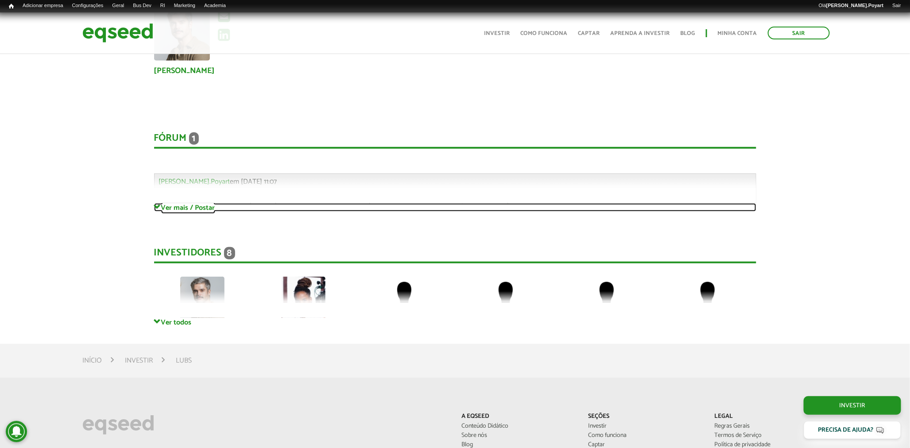
click at [196, 203] on link "Ver mais / Postar" at bounding box center [455, 207] width 602 height 8
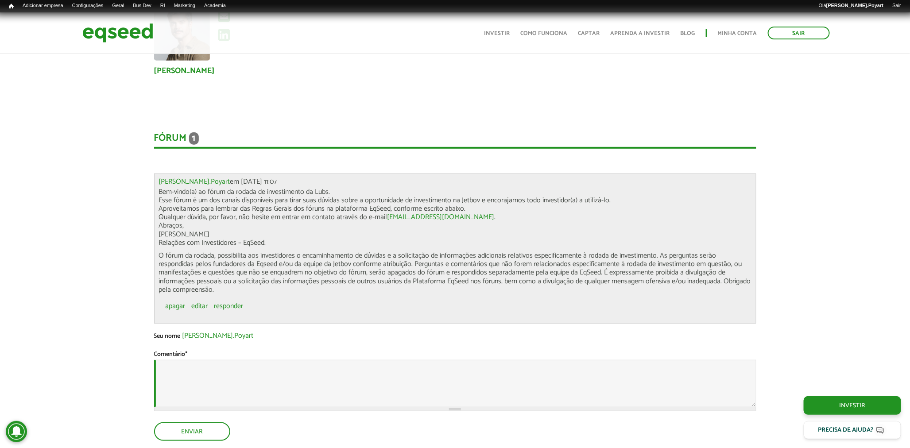
click at [189, 148] on div "**********" at bounding box center [455, 293] width 602 height 356
click at [184, 135] on div "Fórum 1" at bounding box center [455, 140] width 602 height 16
click at [14, 2] on link "Início" at bounding box center [11, 6] width 14 height 8
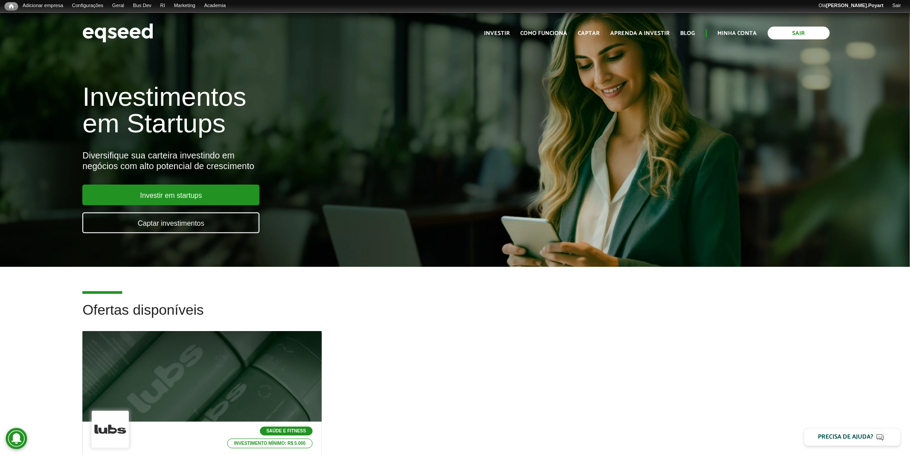
click at [780, 28] on link "Sair" at bounding box center [799, 33] width 62 height 13
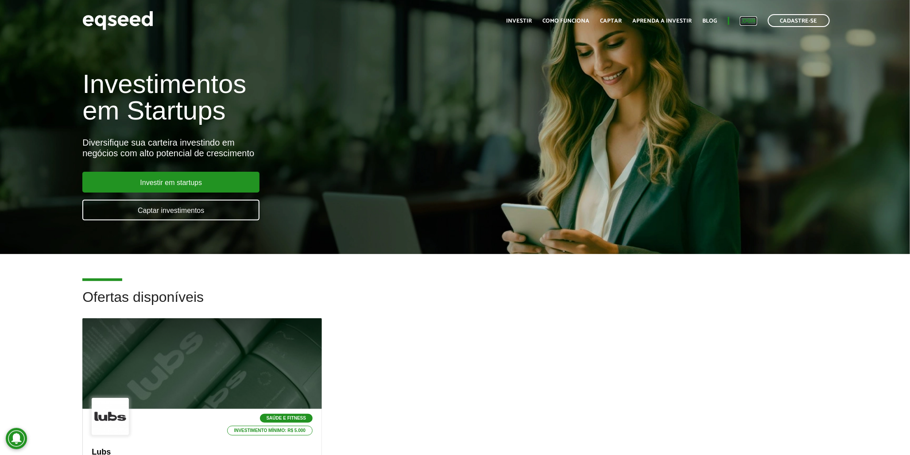
click at [746, 19] on link "Login" at bounding box center [748, 21] width 17 height 6
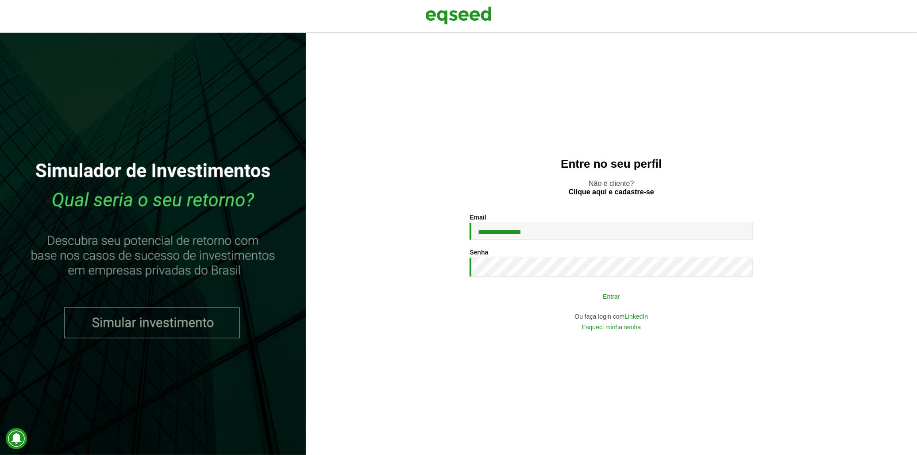
click at [570, 296] on button "Entrar" at bounding box center [611, 296] width 230 height 17
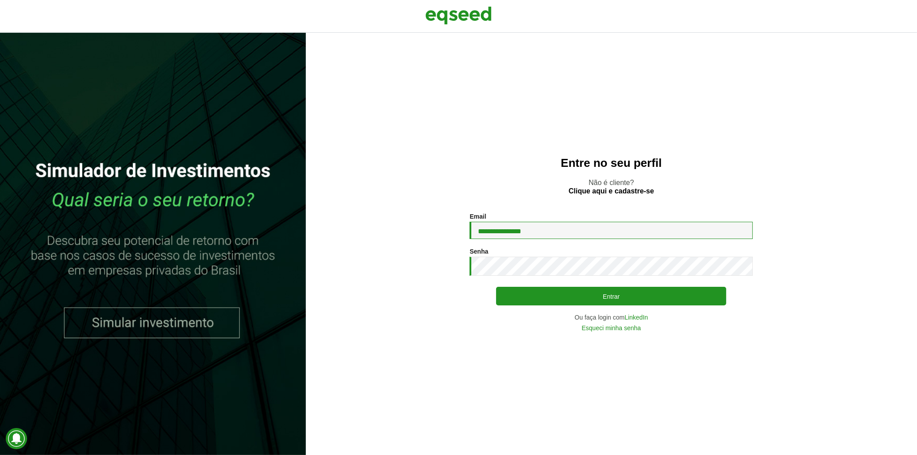
click at [554, 230] on input "**********" at bounding box center [611, 230] width 283 height 17
type input "**********"
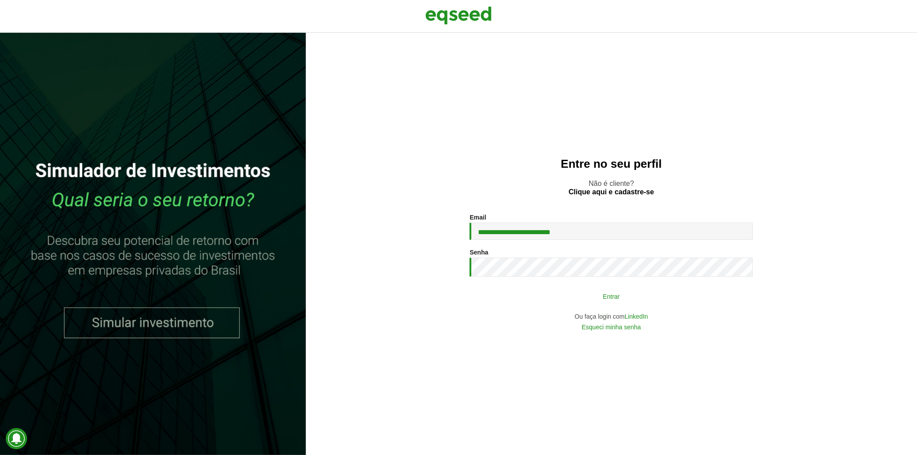
click at [558, 295] on button "Entrar" at bounding box center [611, 296] width 230 height 17
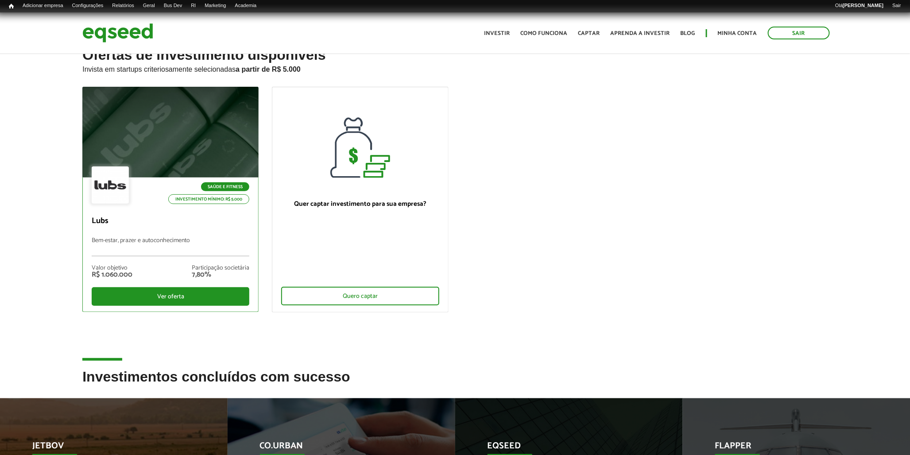
scroll to position [49, 0]
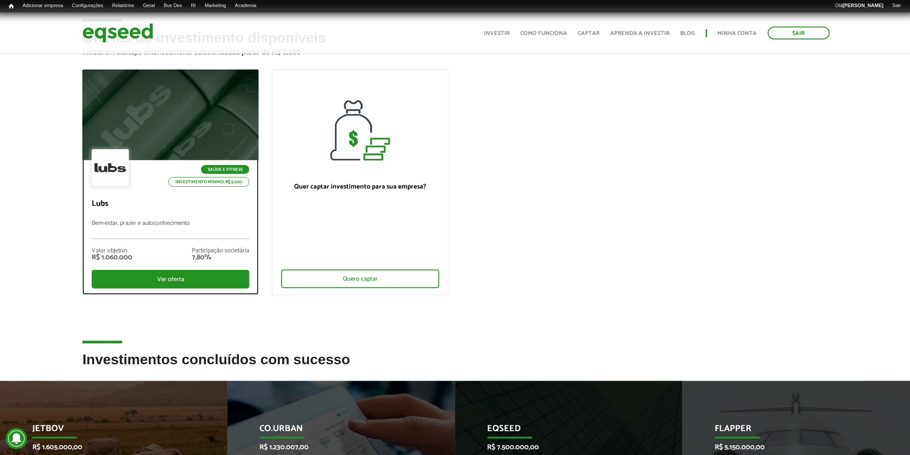
click at [154, 162] on div "Saúde e Fitness Investimento mínimo: R$ 5.000" at bounding box center [171, 168] width 158 height 39
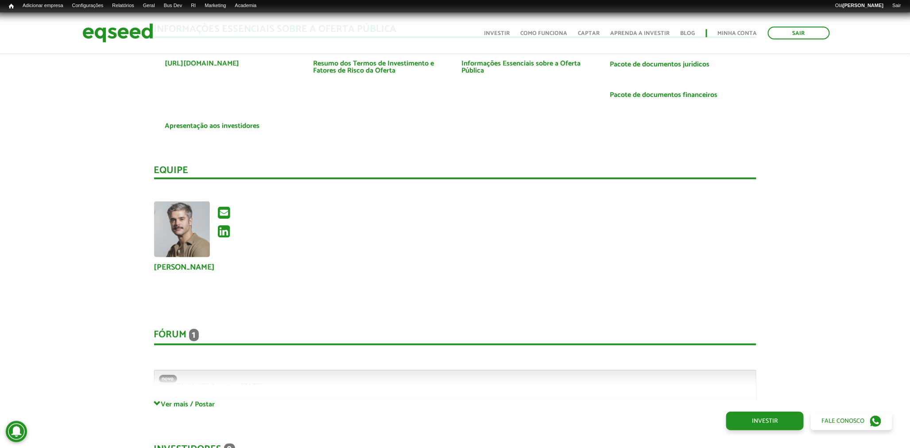
scroll to position [1672, 0]
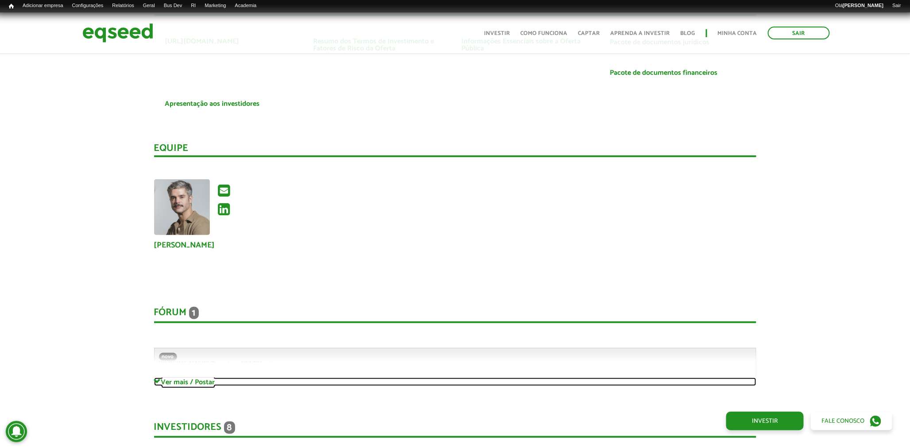
click at [187, 379] on link "Ver mais / Postar" at bounding box center [455, 382] width 602 height 8
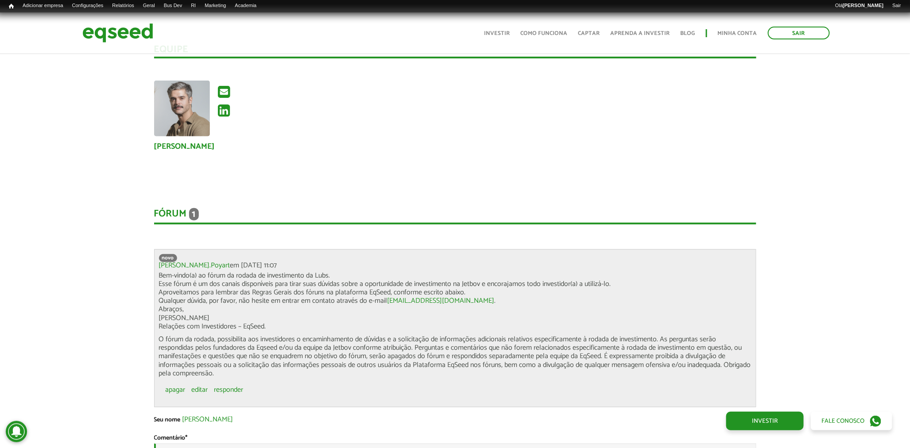
scroll to position [1918, 0]
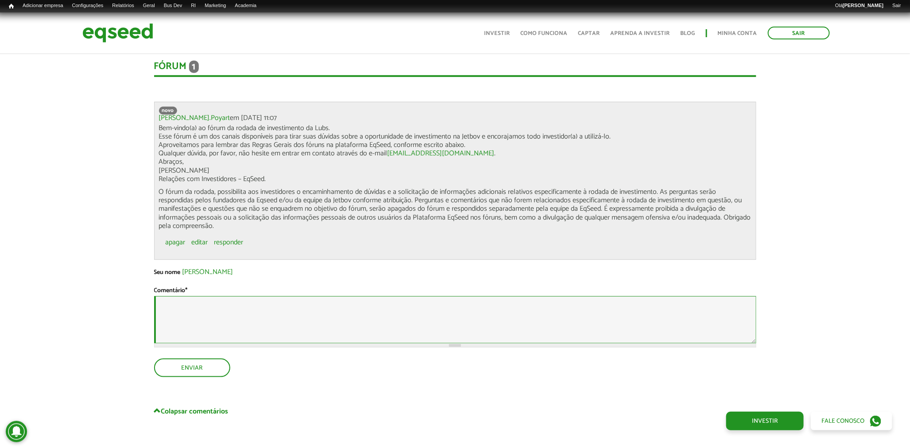
click at [245, 309] on textarea "Comentário *" at bounding box center [455, 319] width 602 height 47
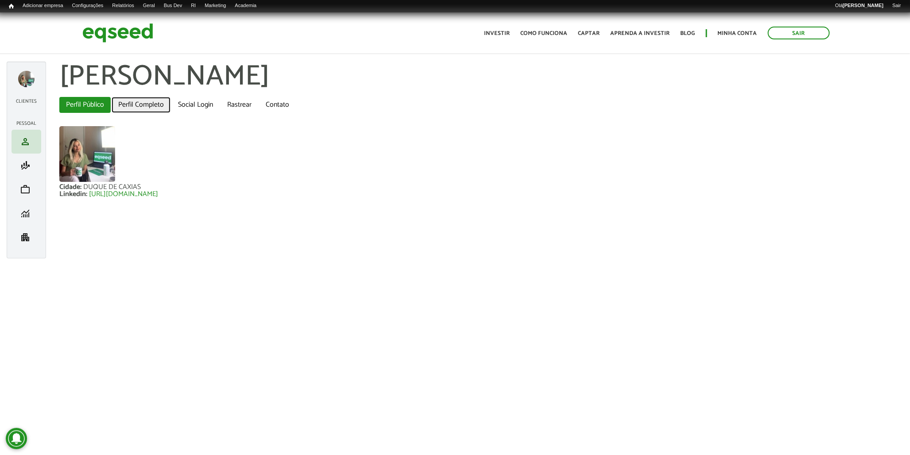
click at [134, 111] on link "Perfil Completo" at bounding box center [141, 105] width 59 height 16
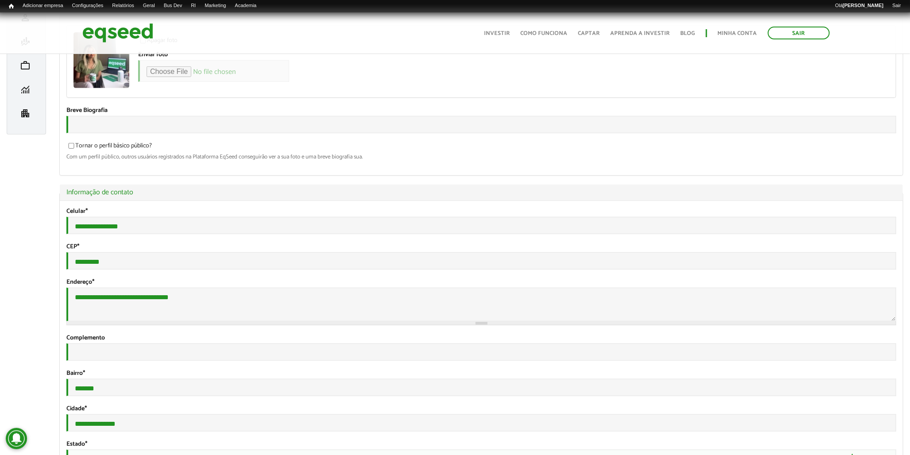
scroll to position [147, 0]
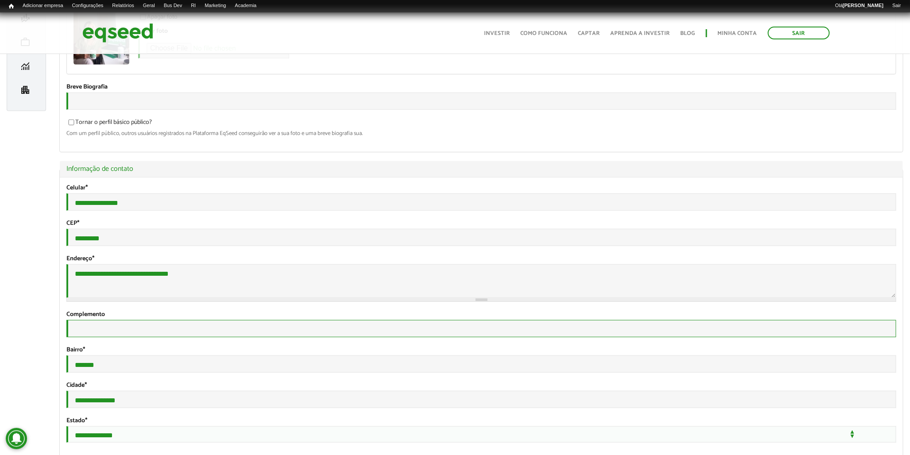
click at [151, 337] on input "Complemento" at bounding box center [481, 328] width 830 height 17
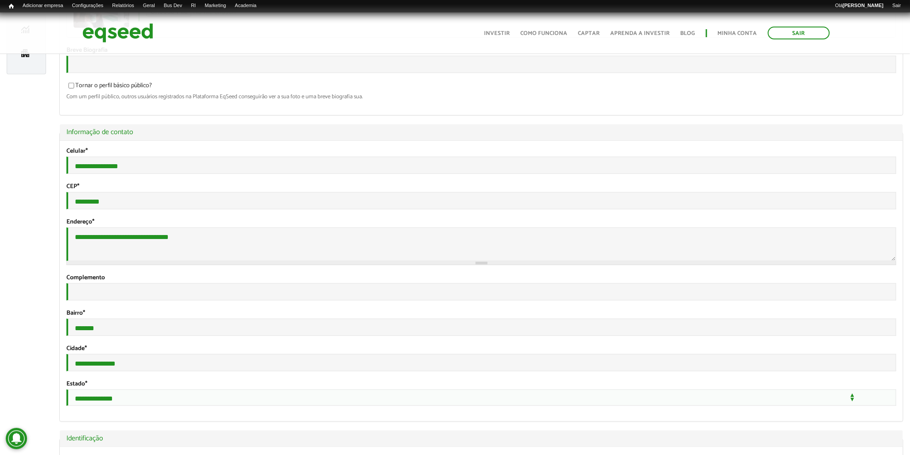
scroll to position [246, 0]
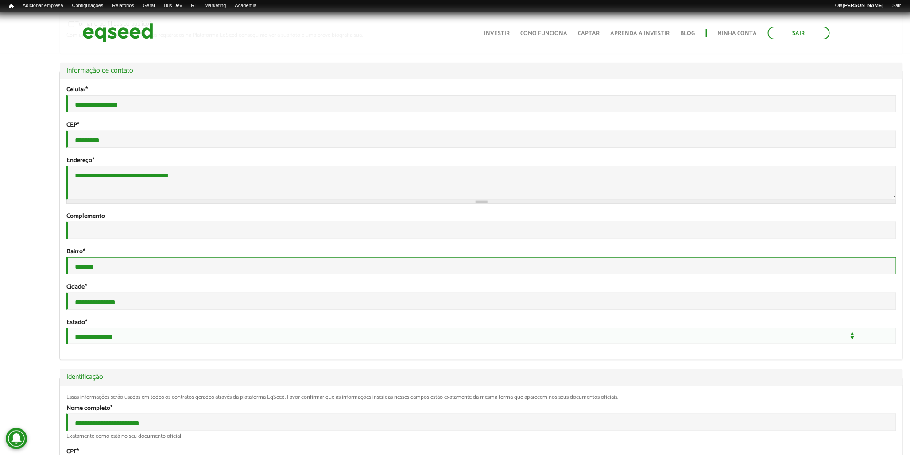
click at [144, 274] on input "*******" at bounding box center [481, 265] width 830 height 17
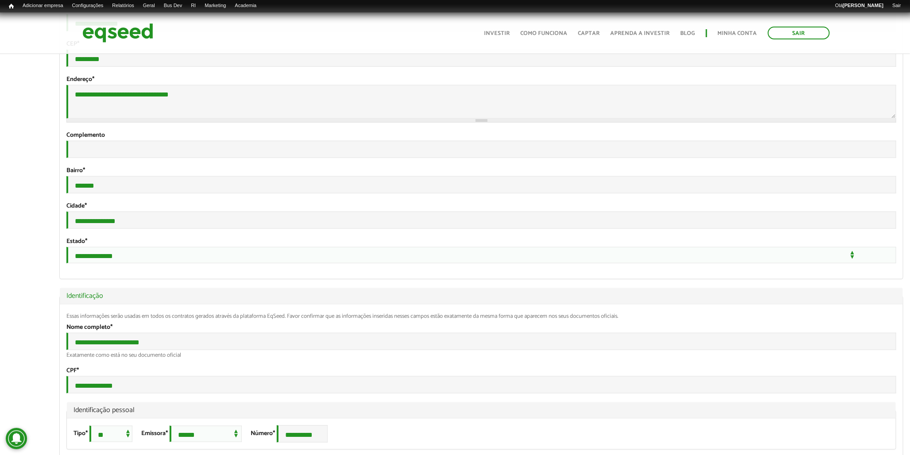
scroll to position [344, 0]
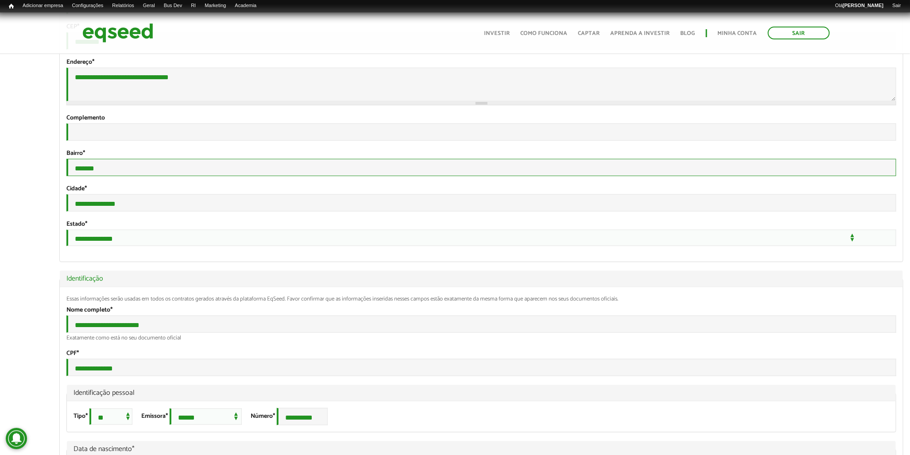
click at [108, 176] on input "*******" at bounding box center [481, 167] width 830 height 17
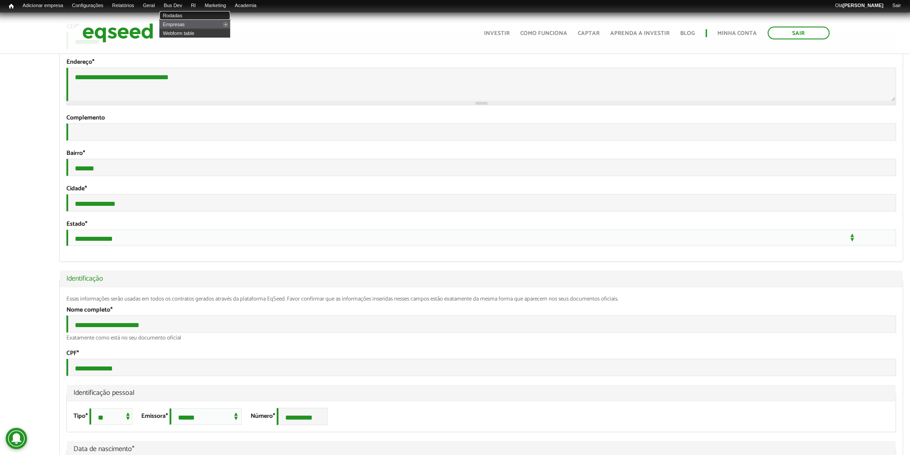
click at [184, 17] on link "Rodadas" at bounding box center [194, 15] width 71 height 9
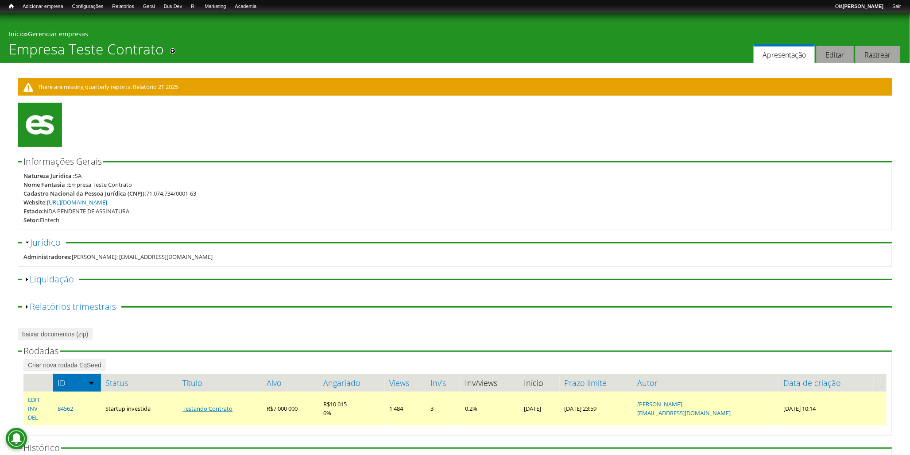
click at [194, 408] on link "Testando Contrato" at bounding box center [208, 409] width 50 height 8
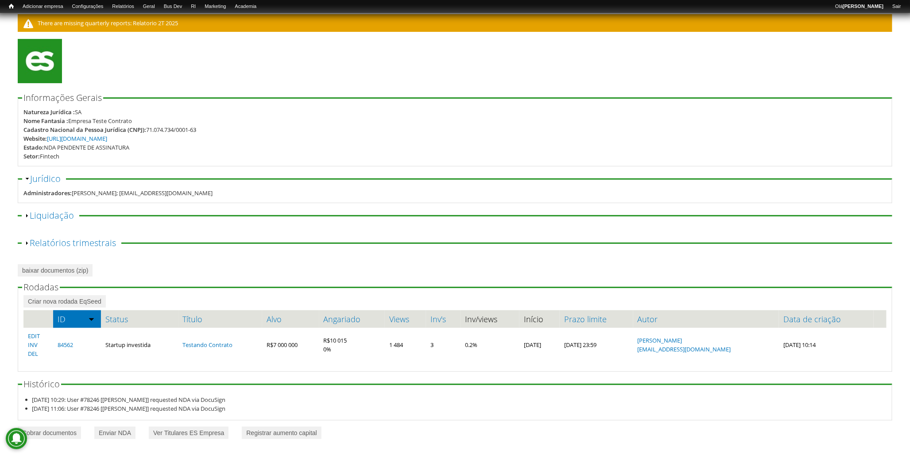
scroll to position [15, 0]
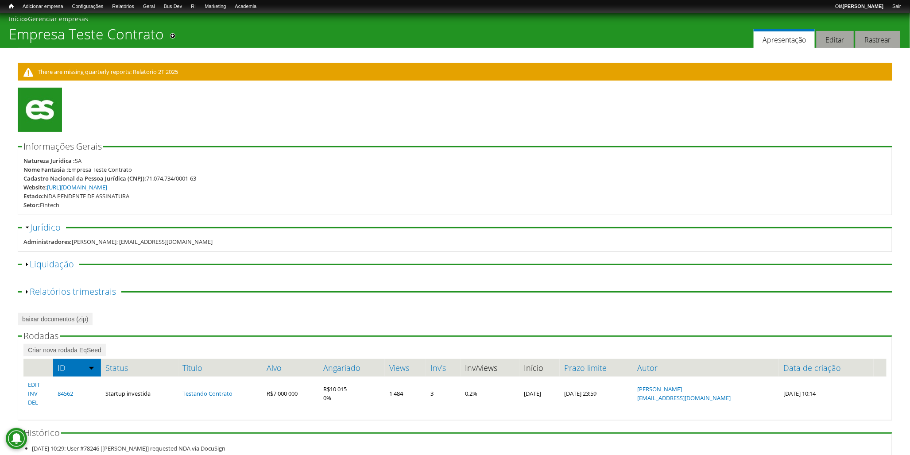
click at [831, 48] on div "Mensagem de aviso There are missing quarterly reports: Relatorio 2T 2025 Inform…" at bounding box center [455, 276] width 874 height 456
click at [833, 42] on link "Editar" at bounding box center [834, 39] width 37 height 17
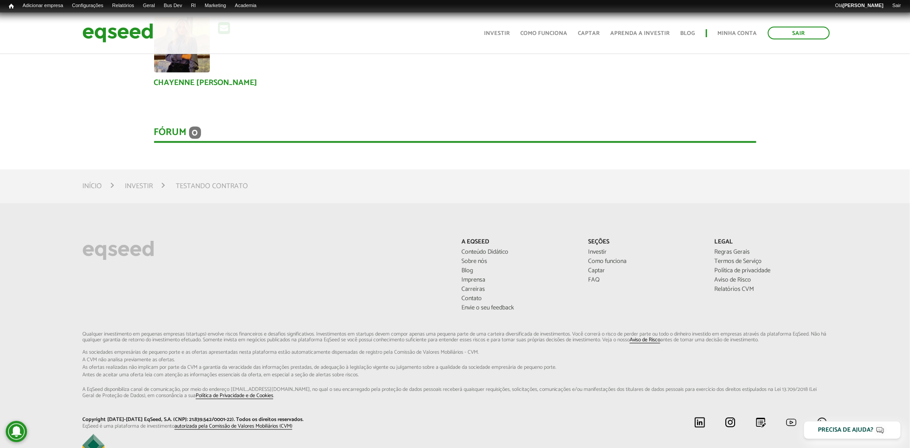
scroll to position [480, 0]
click at [178, 133] on div "Fórum 0" at bounding box center [455, 135] width 602 height 16
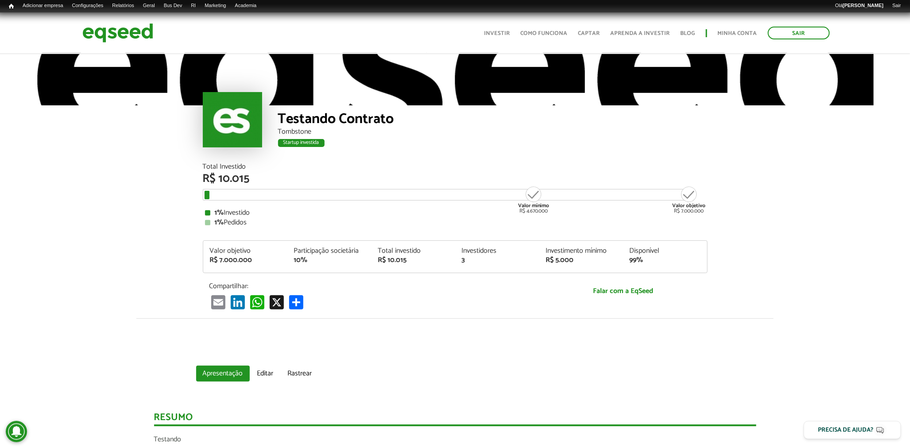
scroll to position [0, 0]
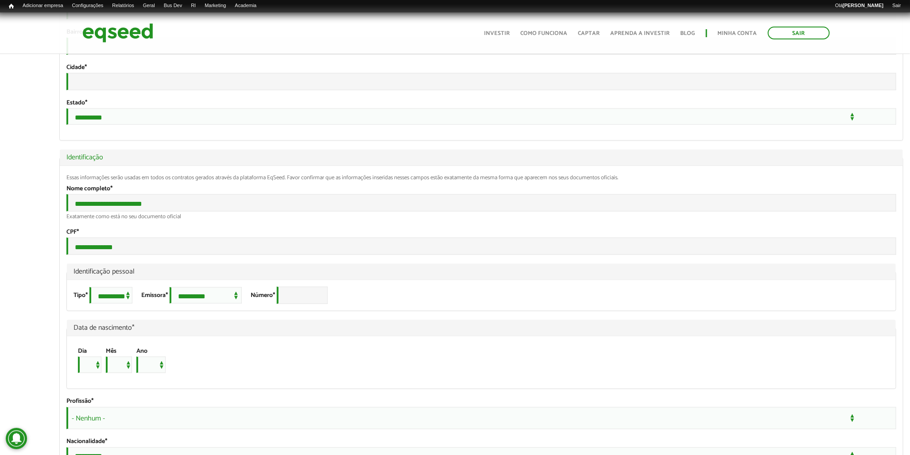
scroll to position [443, 0]
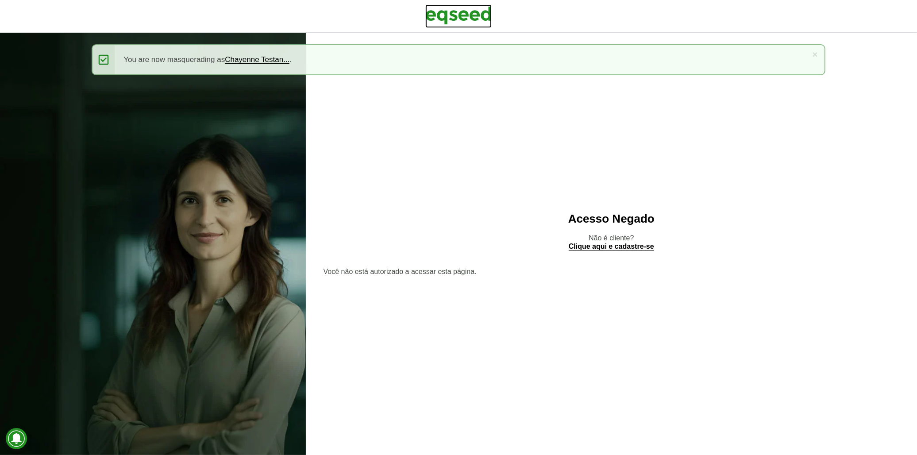
click at [439, 19] on img at bounding box center [458, 15] width 66 height 22
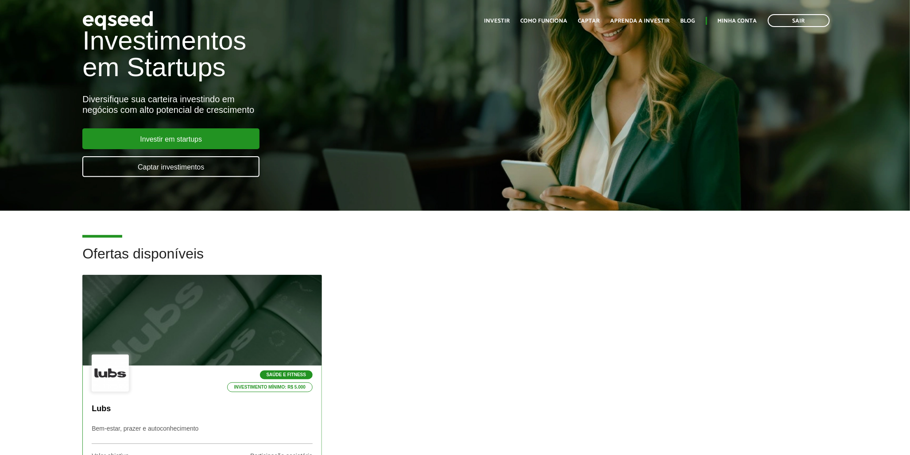
scroll to position [98, 0]
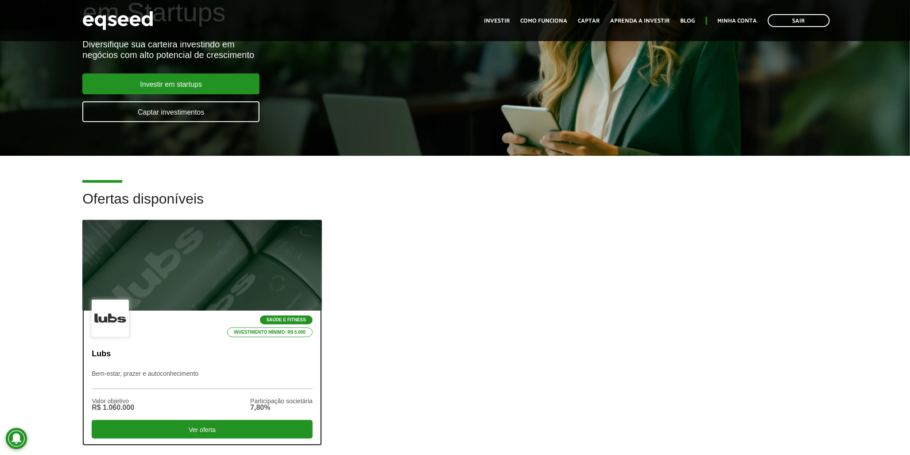
click at [184, 300] on div "Saúde e Fitness Investimento mínimo: R$ 5.000" at bounding box center [202, 319] width 221 height 39
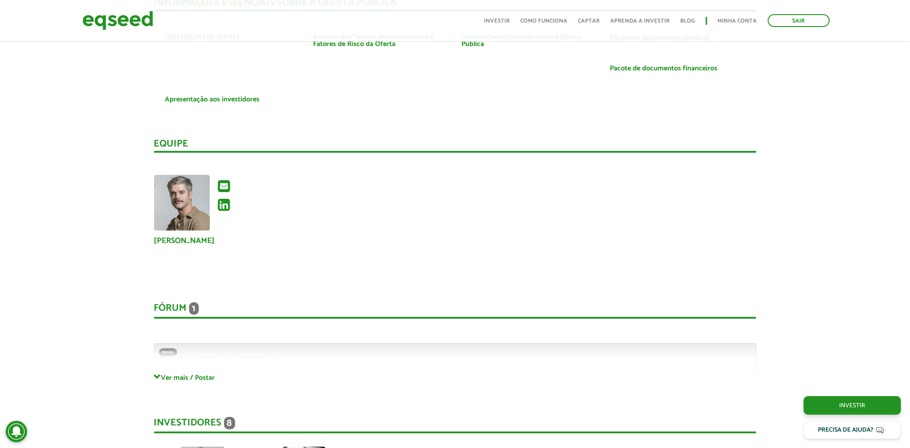
scroll to position [1672, 0]
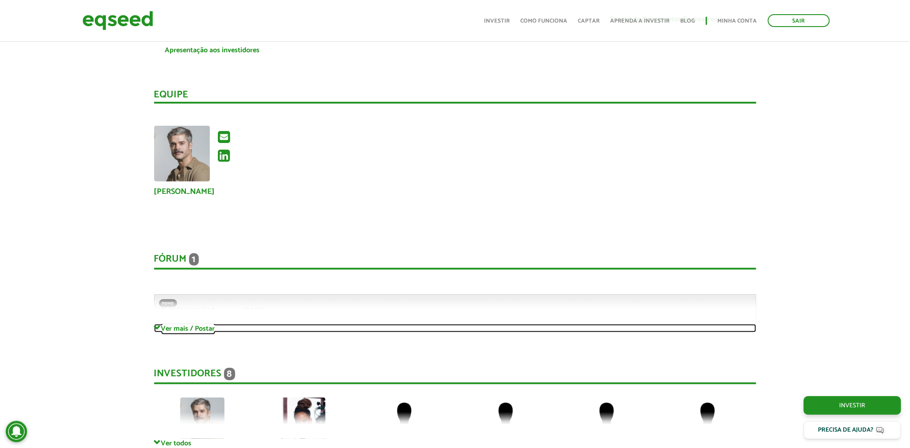
click at [170, 326] on link "Ver mais / Postar" at bounding box center [455, 328] width 602 height 8
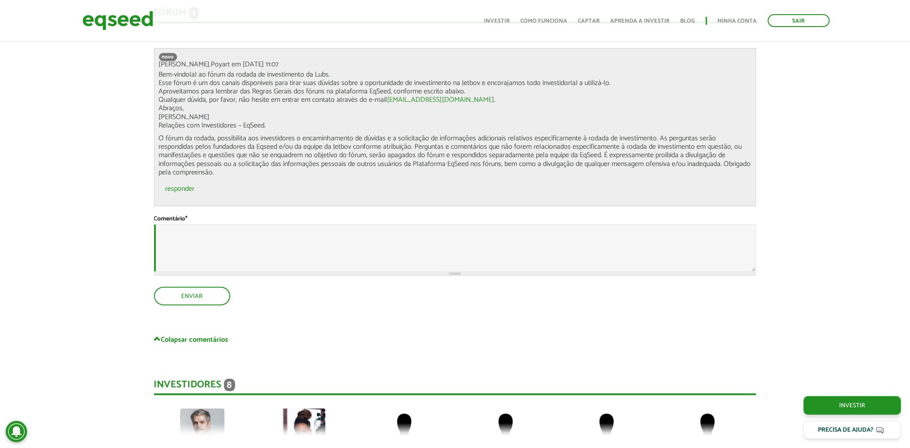
scroll to position [1967, 0]
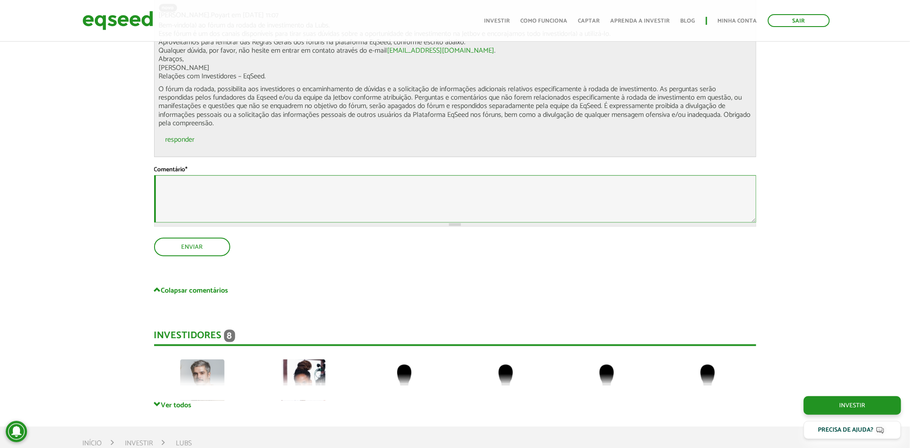
click at [219, 223] on textarea "Comentário *" at bounding box center [455, 198] width 602 height 47
type textarea "*****"
click at [190, 255] on button "Enviar" at bounding box center [191, 246] width 74 height 17
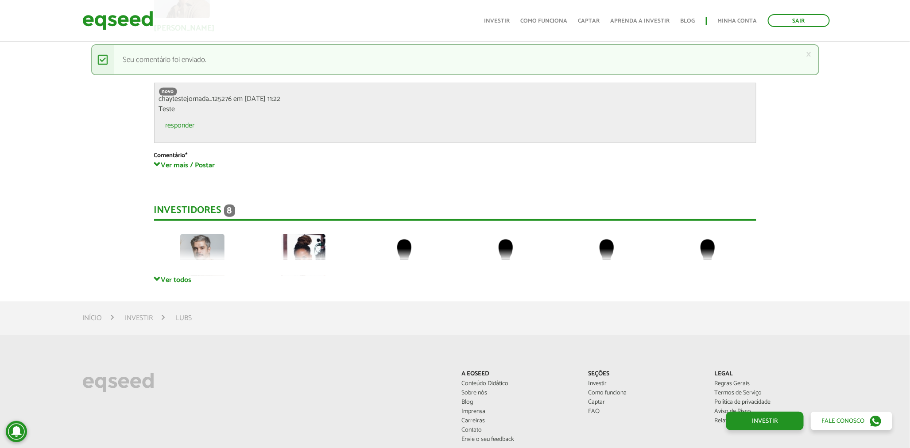
scroll to position [1843, 0]
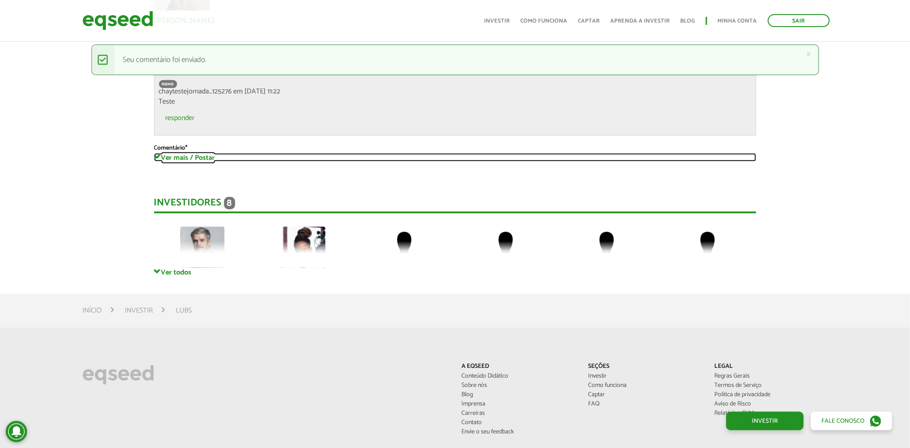
click at [158, 154] on span at bounding box center [157, 157] width 7 height 7
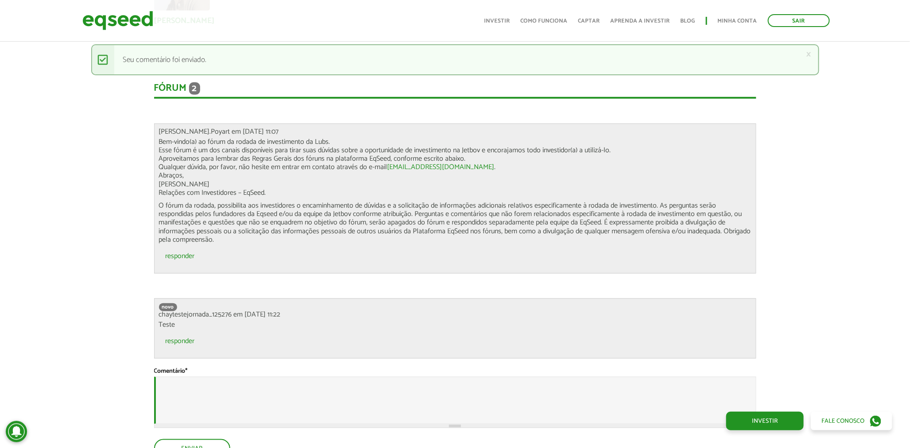
scroll to position [0, 0]
drag, startPoint x: 267, startPoint y: 321, endPoint x: 254, endPoint y: 322, distance: 12.9
click at [254, 322] on p "Teste" at bounding box center [455, 325] width 592 height 8
click at [782, 19] on link "Sair" at bounding box center [799, 20] width 62 height 13
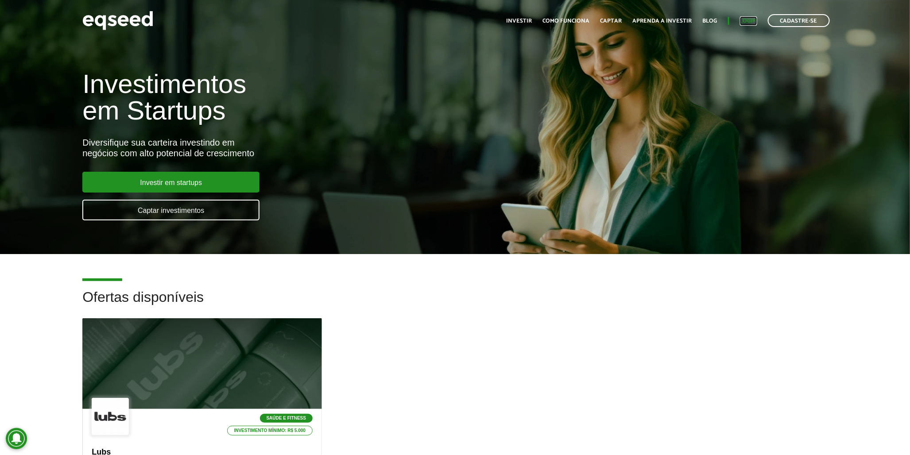
click at [753, 21] on link "Login" at bounding box center [748, 21] width 17 height 6
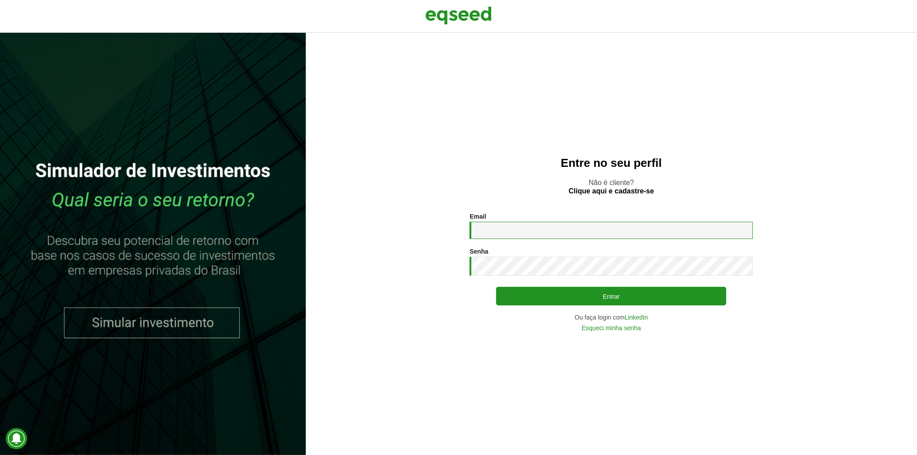
type input "**********"
click at [545, 286] on div "**********" at bounding box center [611, 272] width 283 height 118
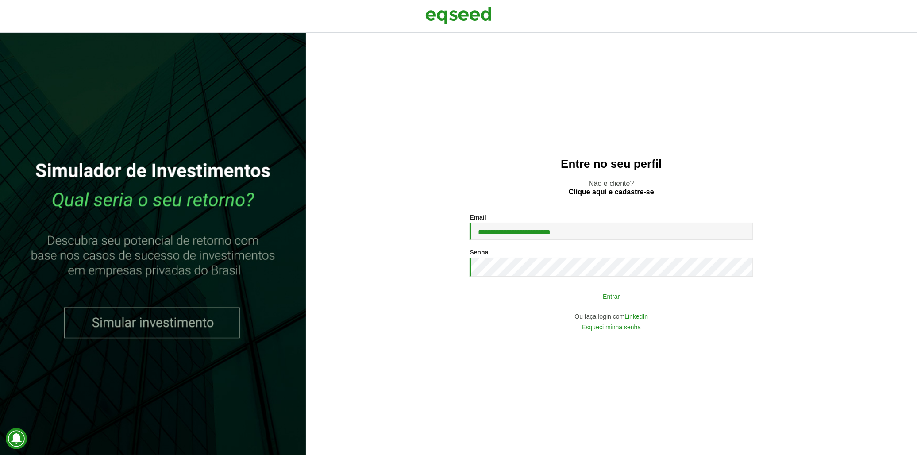
click at [545, 295] on button "Entrar" at bounding box center [611, 296] width 230 height 17
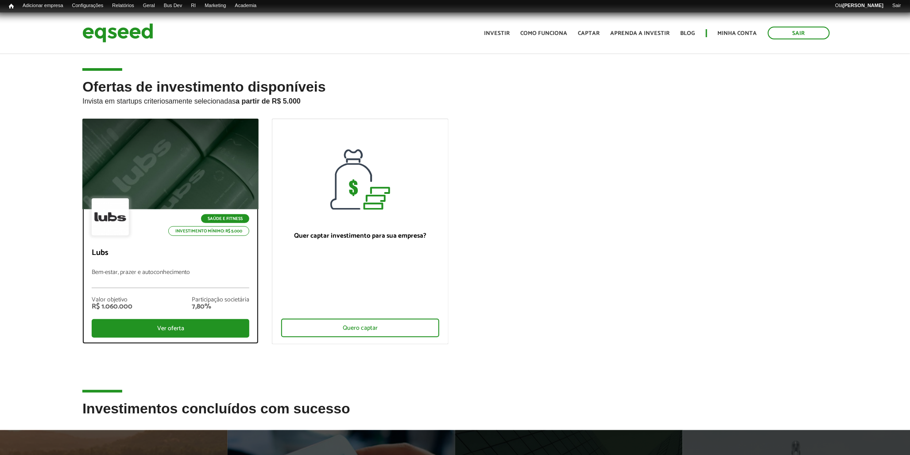
click at [186, 270] on p "Bem-estar, prazer e autoconhecimento" at bounding box center [171, 278] width 158 height 19
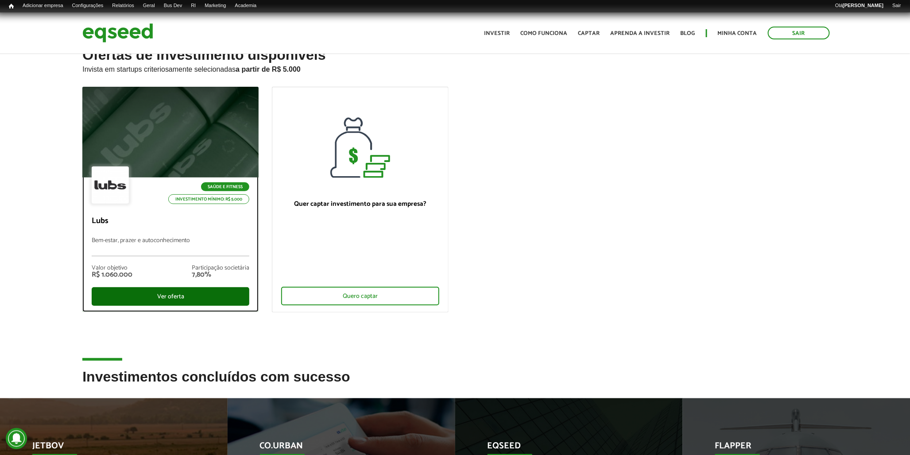
scroll to position [49, 0]
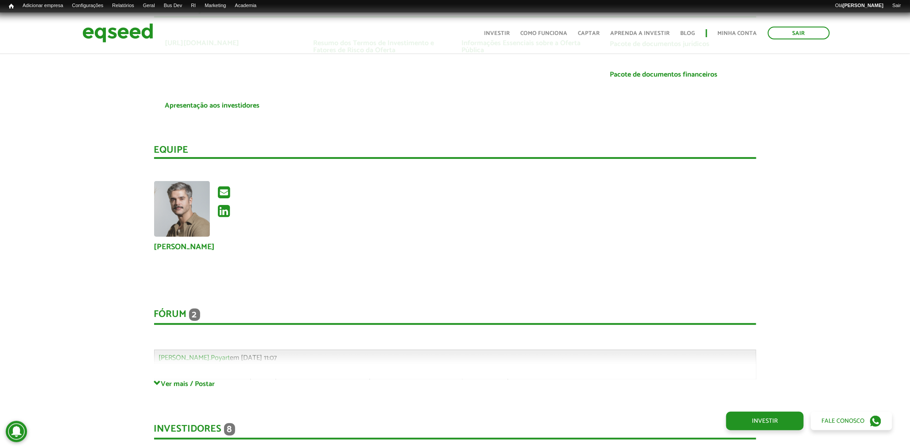
scroll to position [1672, 0]
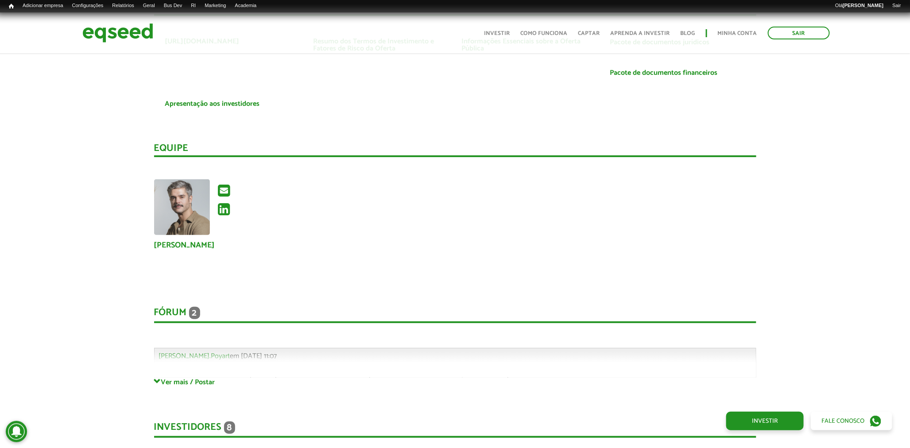
click at [242, 348] on div "[PERSON_NAME].Poyart em [DATE] 11:07 Bem-vindo(a) ao fórum da rodada de investi…" at bounding box center [455, 423] width 602 height 150
click at [237, 351] on div "**********" at bounding box center [455, 333] width 602 height 89
click at [189, 374] on div "**********" at bounding box center [455, 333] width 602 height 89
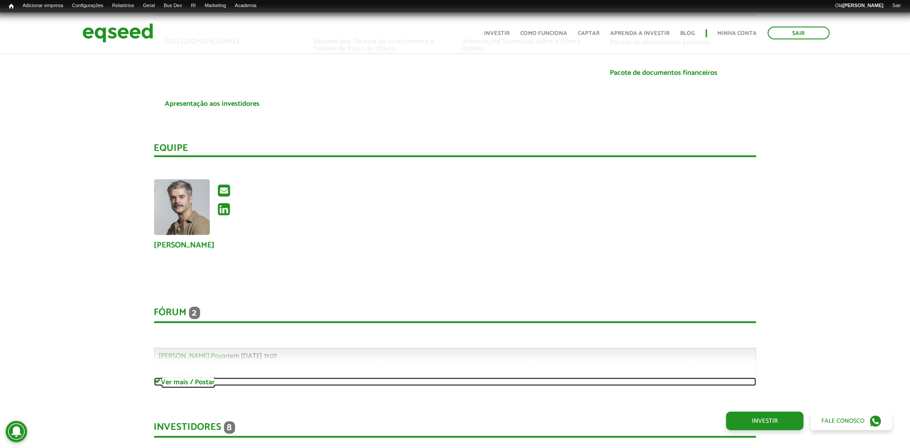
click at [170, 378] on link "Ver mais / Postar" at bounding box center [455, 382] width 602 height 8
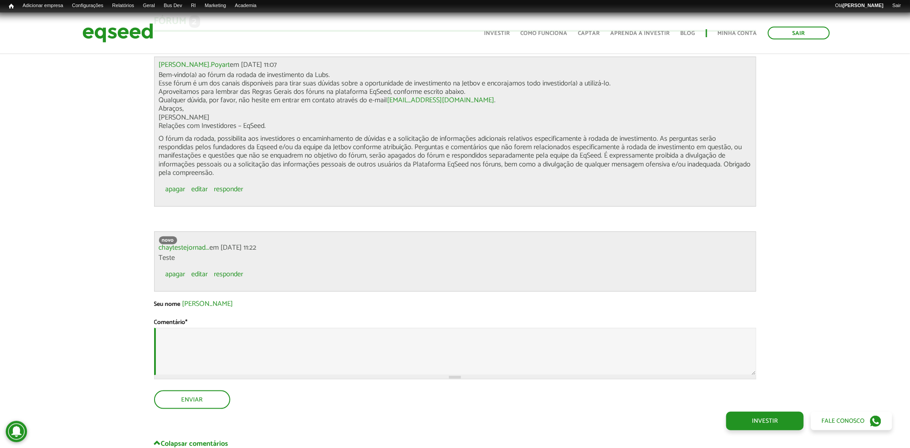
scroll to position [1967, 0]
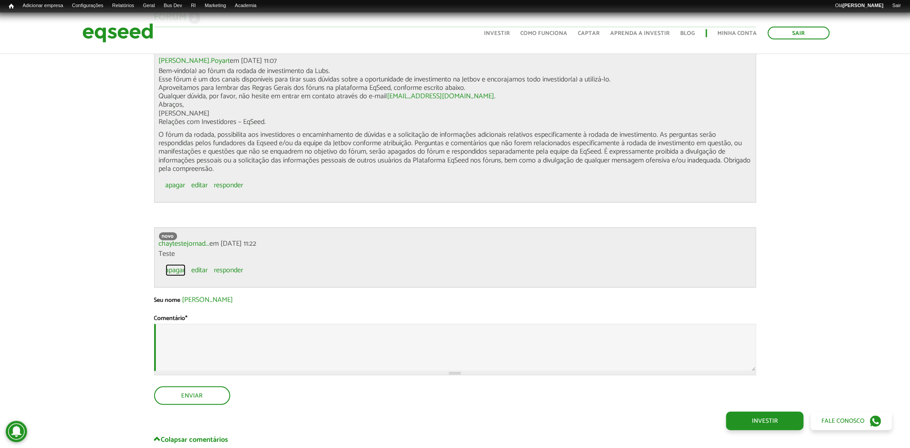
click at [176, 269] on link "apagar" at bounding box center [176, 270] width 20 height 7
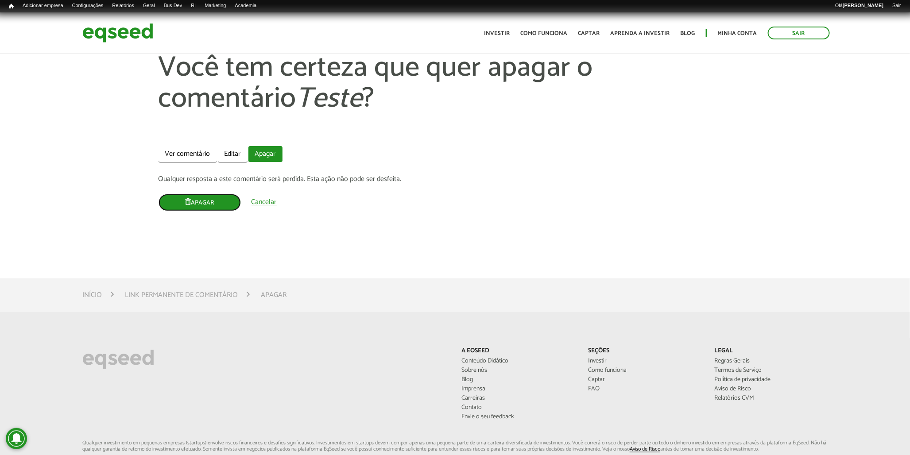
click at [222, 202] on button "Apagar" at bounding box center [199, 202] width 82 height 17
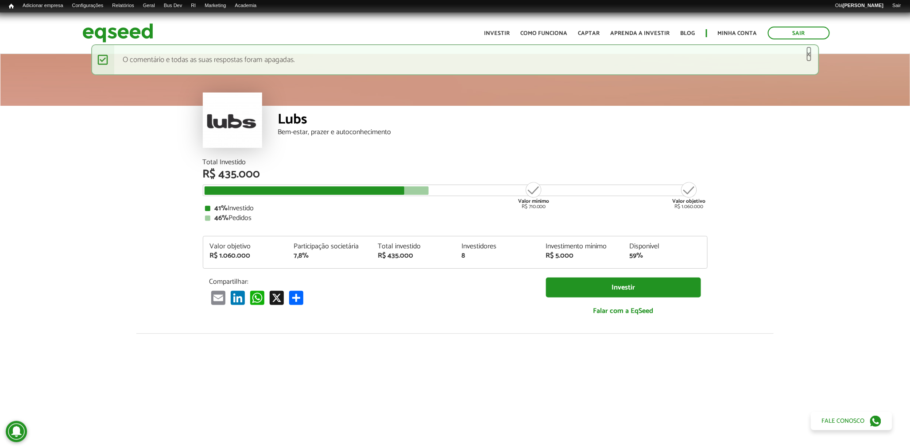
click at [811, 50] on link "×" at bounding box center [808, 54] width 5 height 9
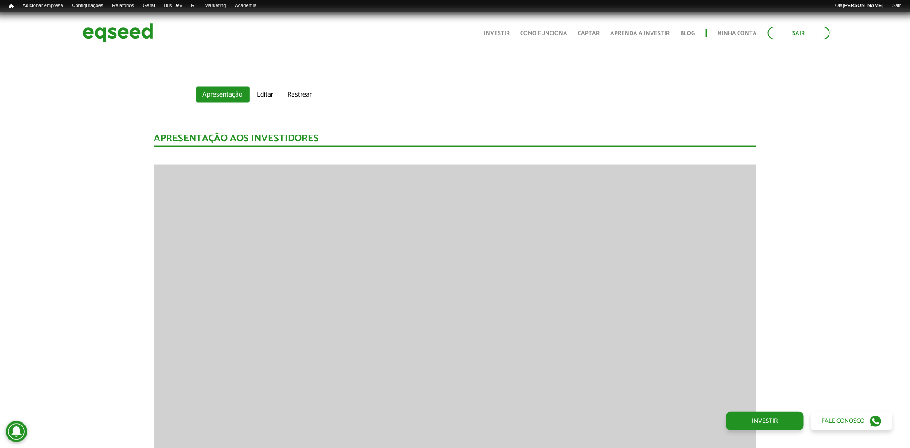
scroll to position [639, 0]
